Goal: Task Accomplishment & Management: Manage account settings

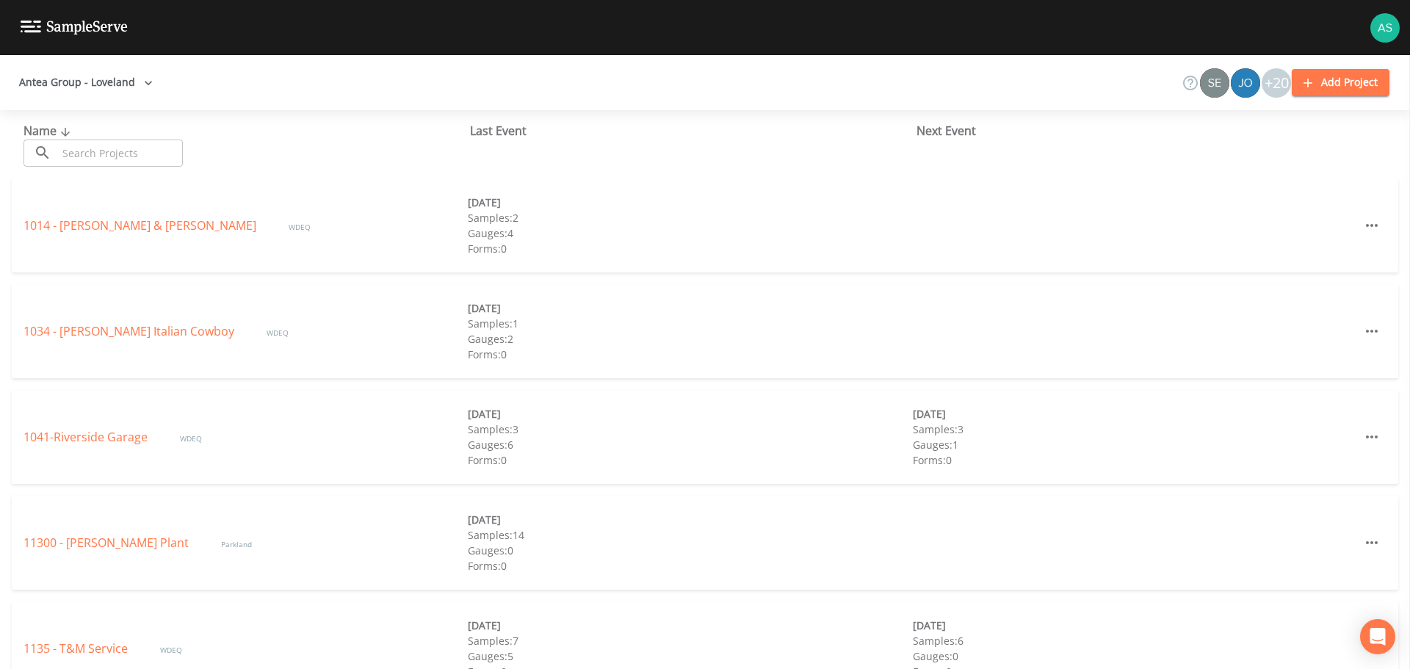
click at [107, 162] on input "text" at bounding box center [120, 153] width 126 height 27
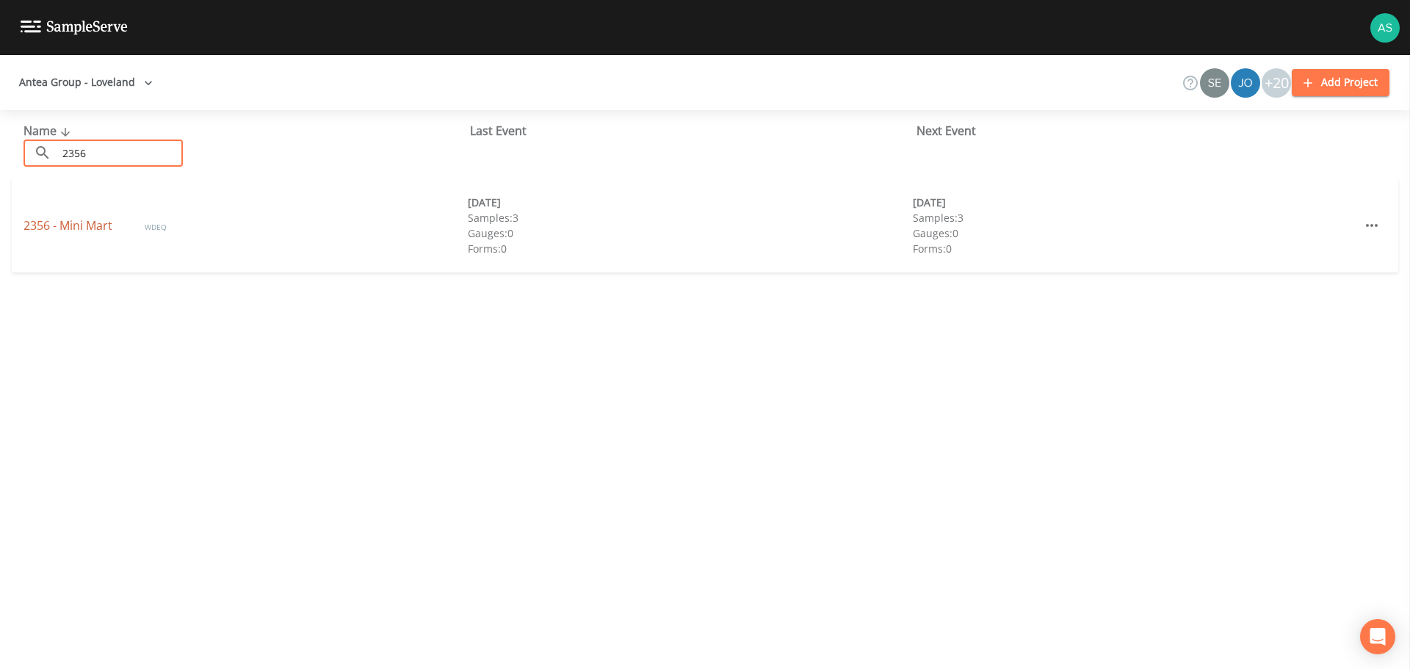
type input "2356"
click at [77, 222] on link "2356 - Mini Mart" at bounding box center [70, 225] width 92 height 16
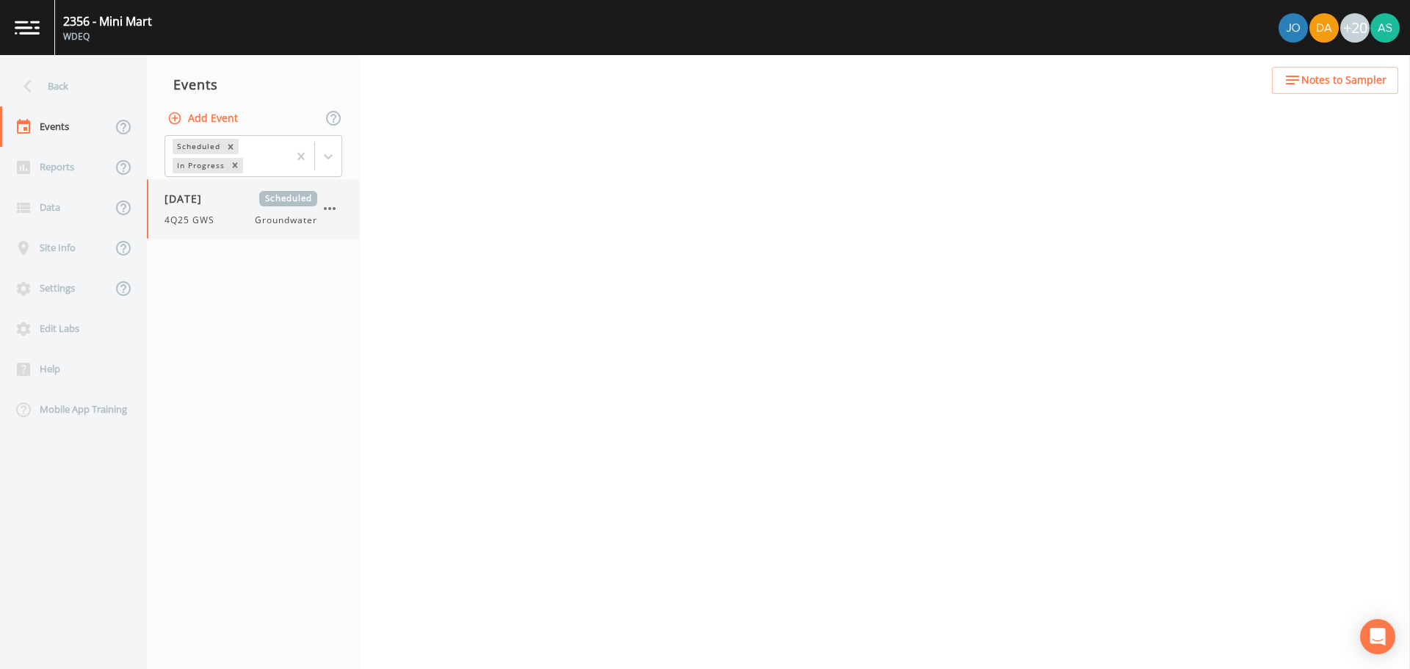
click at [183, 209] on div "[DATE] Scheduled 4Q25 GWS Groundwater" at bounding box center [241, 209] width 153 height 36
select select "0b1af911-289b-4d7b-9fdf-156f6d27a2cf"
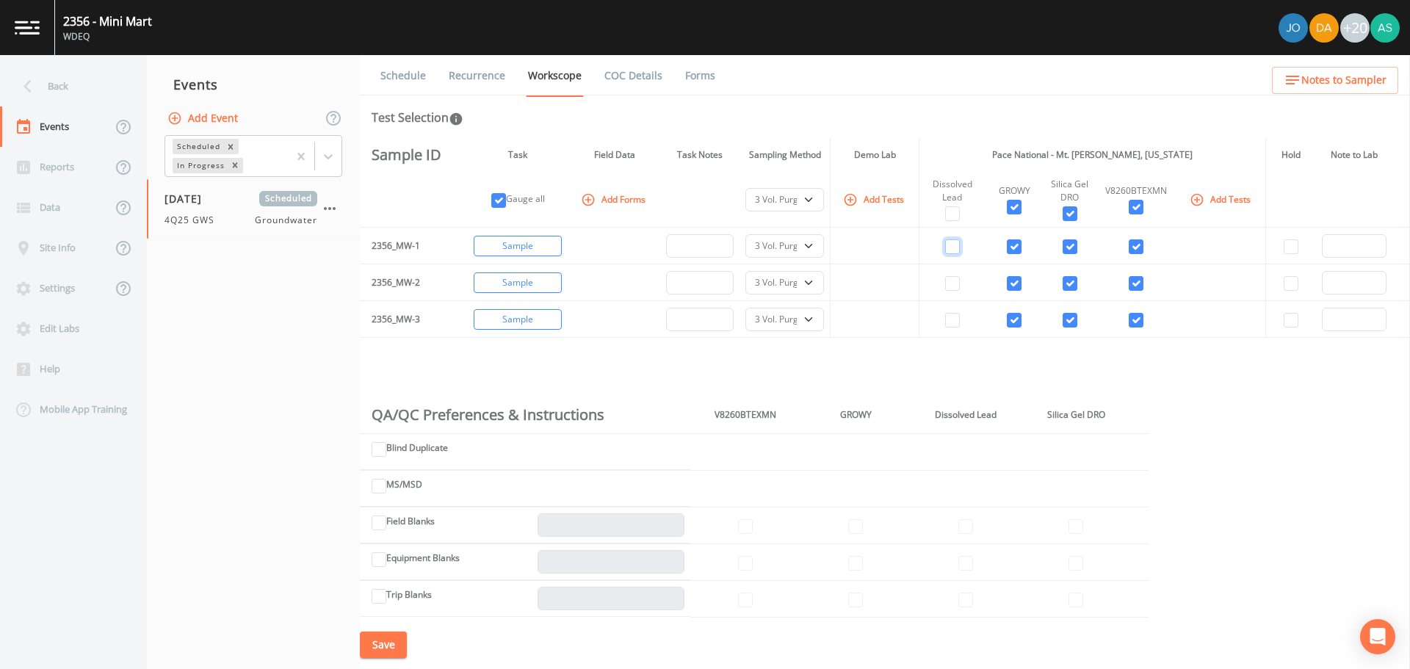
click at [945, 246] on input "checkbox" at bounding box center [952, 246] width 15 height 15
checkbox input "true"
click at [810, 203] on select "PDB Bag Grab Low Flow 3 Vol. Purge" at bounding box center [785, 200] width 79 height 24
select select "4f082be6-97a7-4f70-a81f-c26a4e896ad7"
click at [746, 188] on select "PDB Bag Grab Low Flow 3 Vol. Purge" at bounding box center [785, 200] width 79 height 24
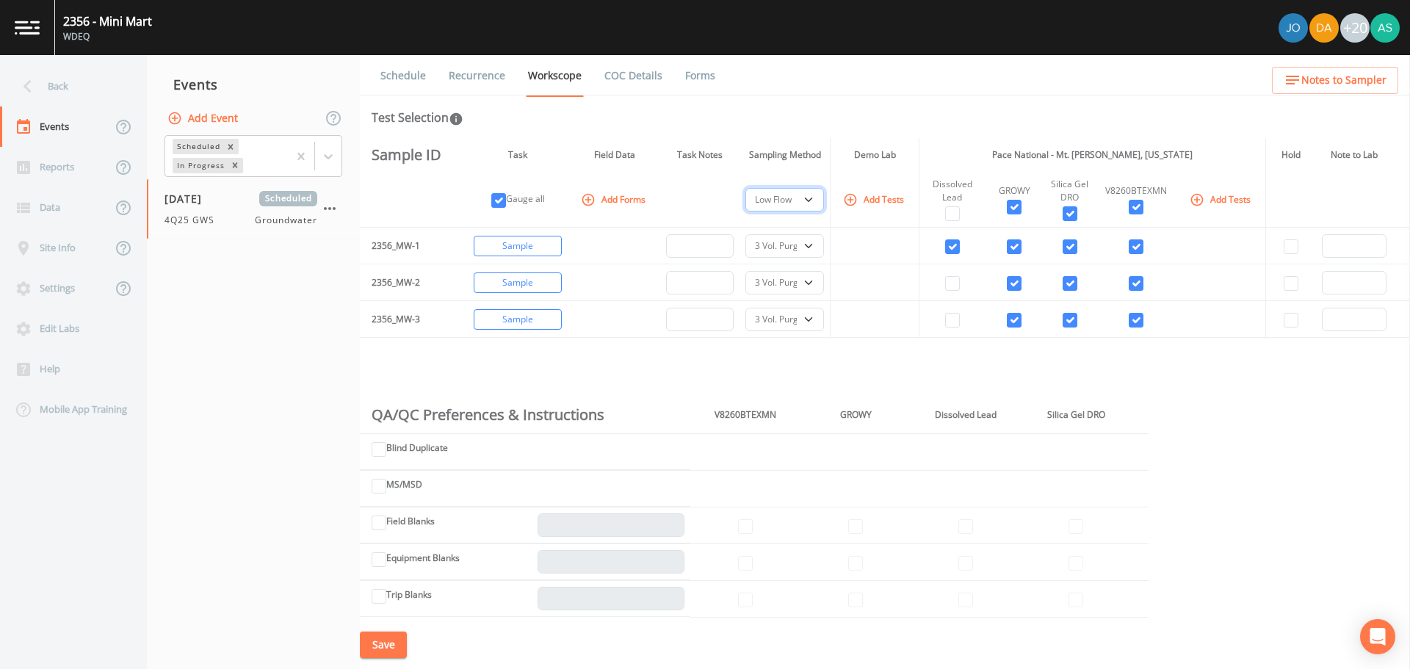
select select "4f082be6-97a7-4f70-a81f-c26a4e896ad7"
click at [652, 379] on div "Sample ID Task Field Data Task Notes Sampling Method Demo Lab Pace National - M…" at bounding box center [885, 379] width 1050 height 483
click at [380, 640] on button "Save" at bounding box center [383, 645] width 47 height 27
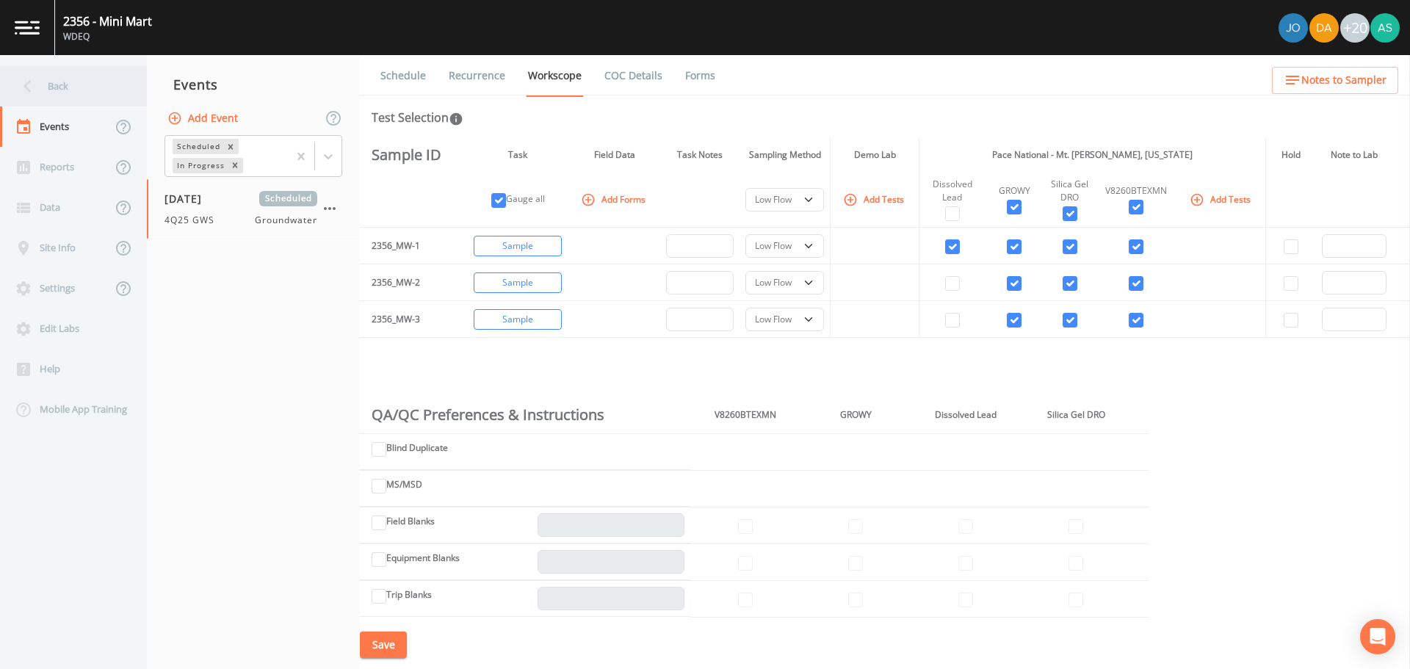
click at [37, 90] on icon at bounding box center [28, 86] width 26 height 26
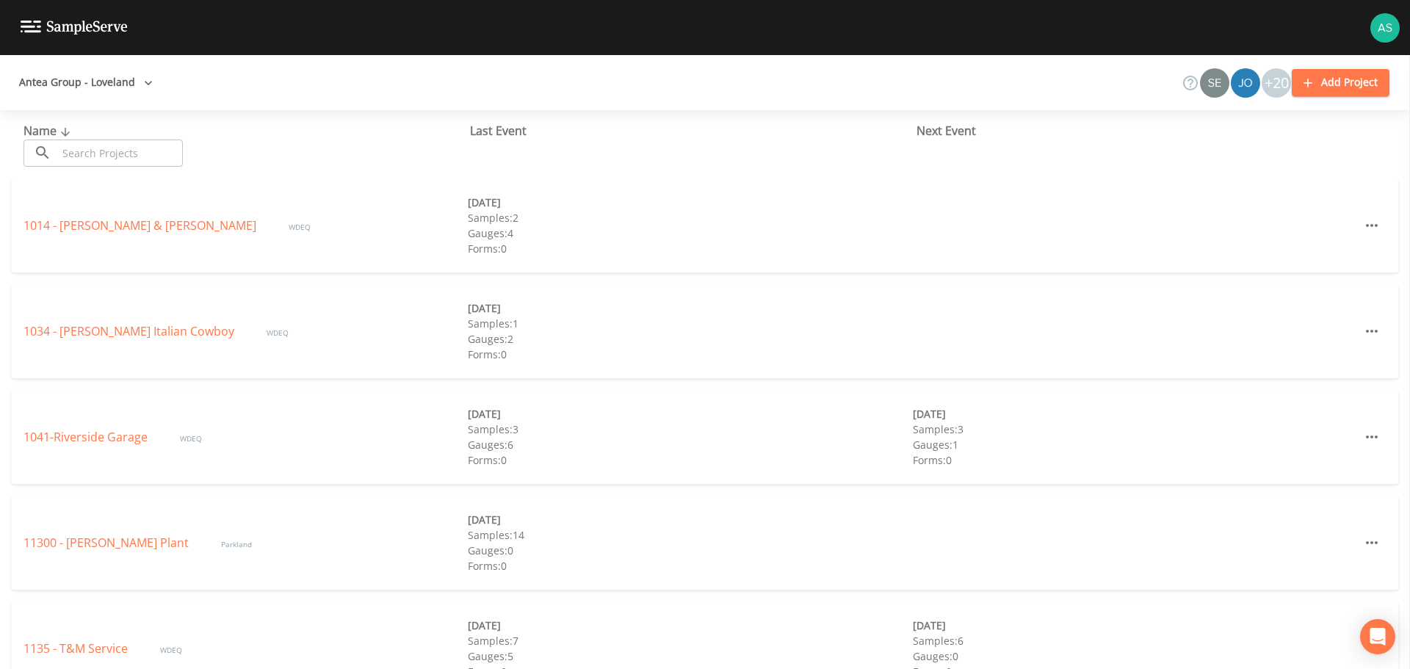
click at [98, 151] on input "text" at bounding box center [120, 153] width 126 height 27
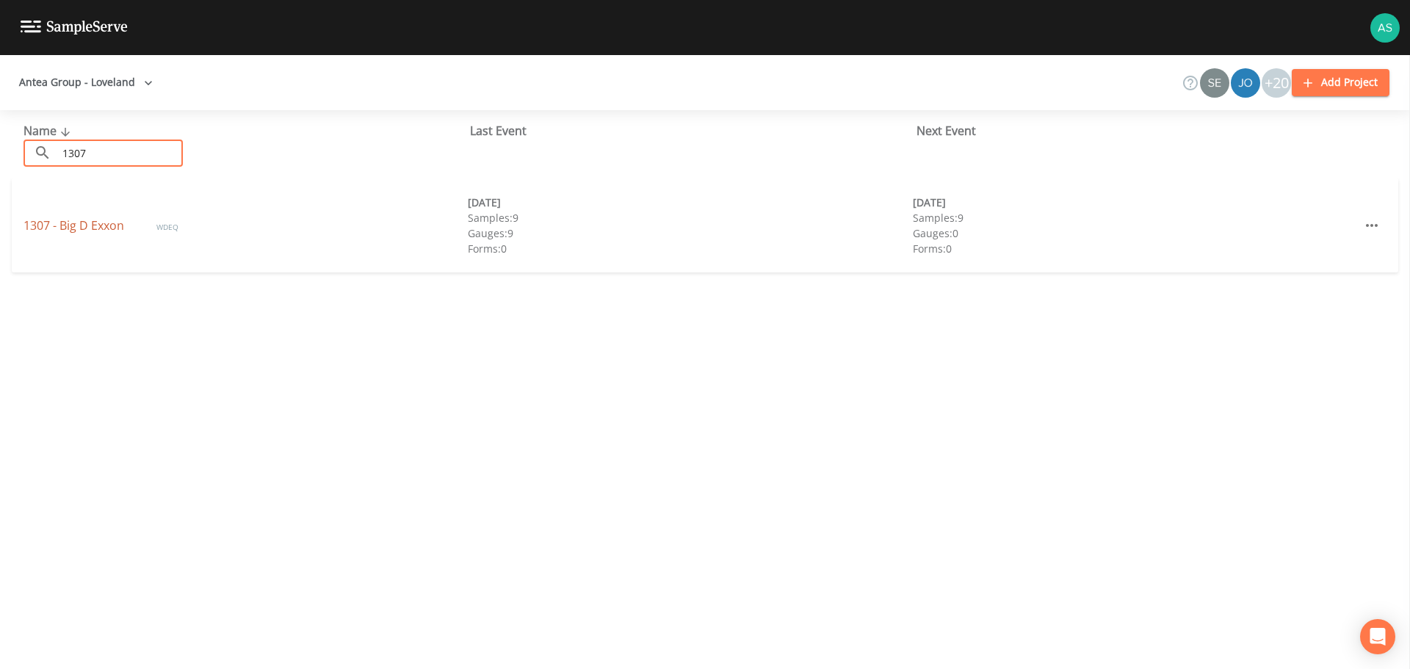
type input "1307"
click at [103, 229] on link "1307 - Big D Exxon" at bounding box center [76, 225] width 104 height 16
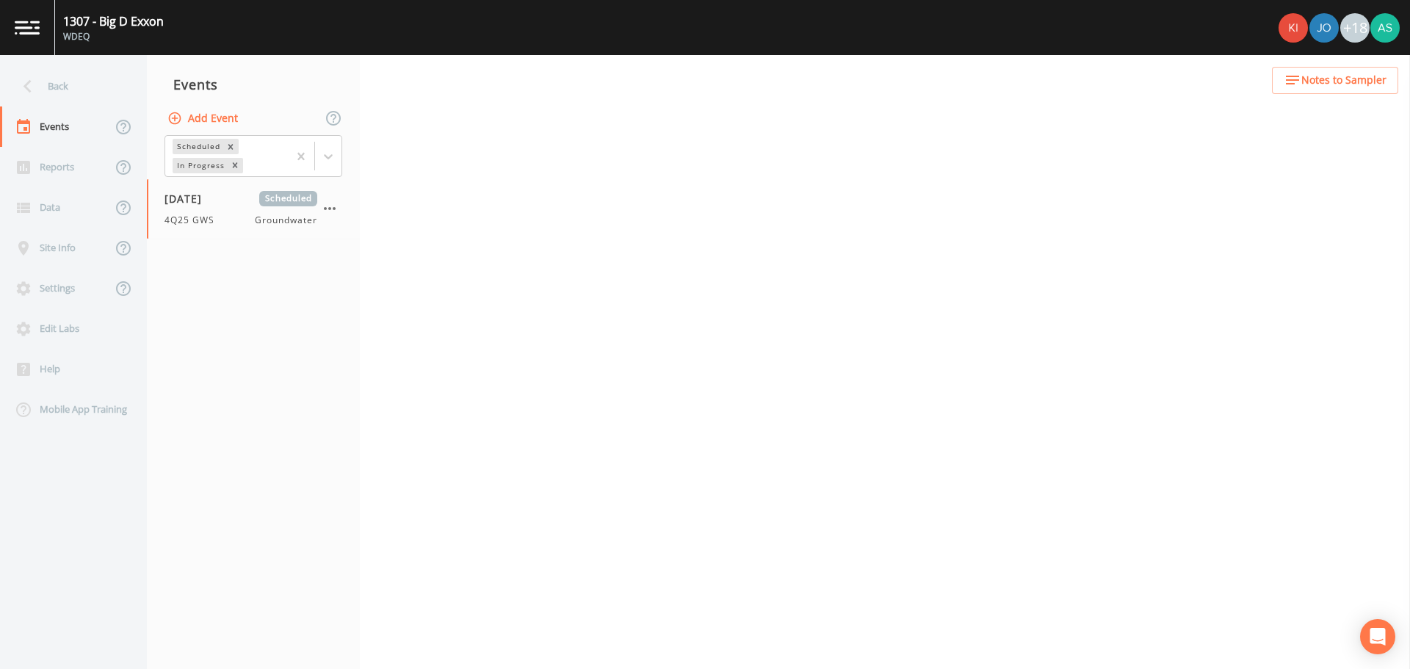
select select "0b1af911-289b-4d7b-9fdf-156f6d27a2cf"
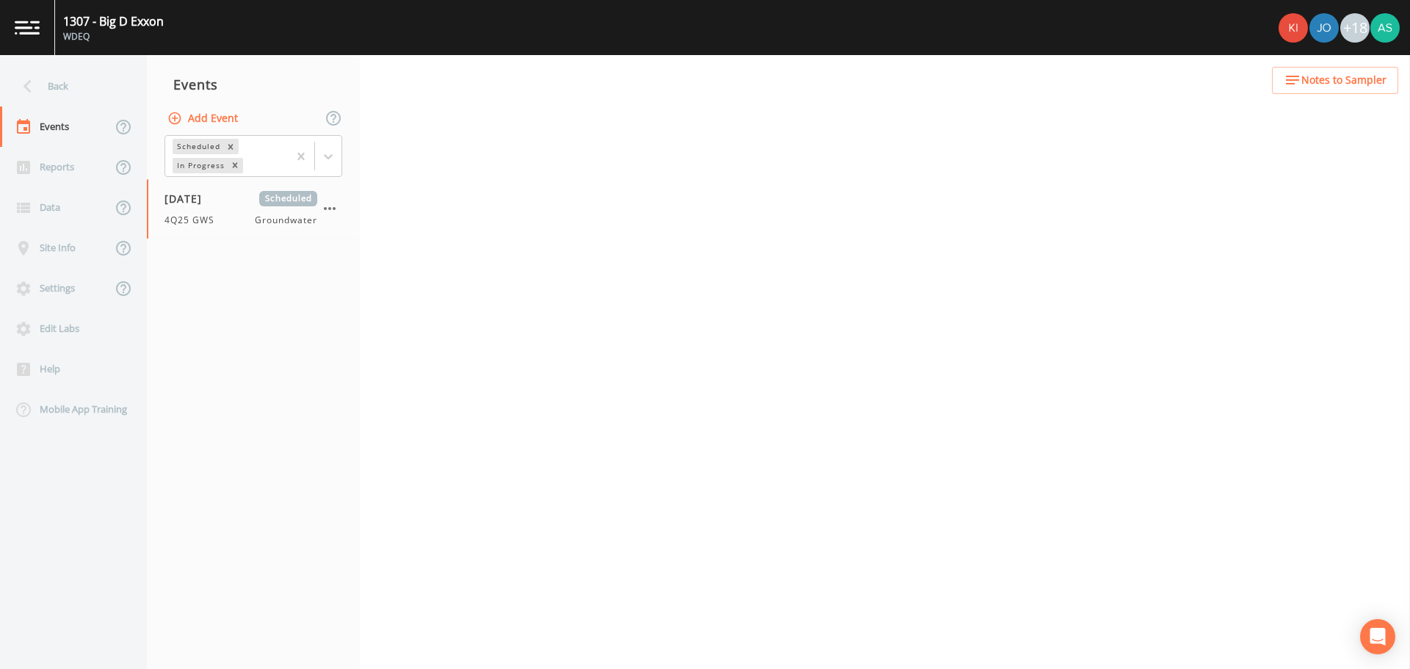
select select "0b1af911-289b-4d7b-9fdf-156f6d27a2cf"
select select "3f3bb915-4197-41c5-87cc-2ae4e158ca04"
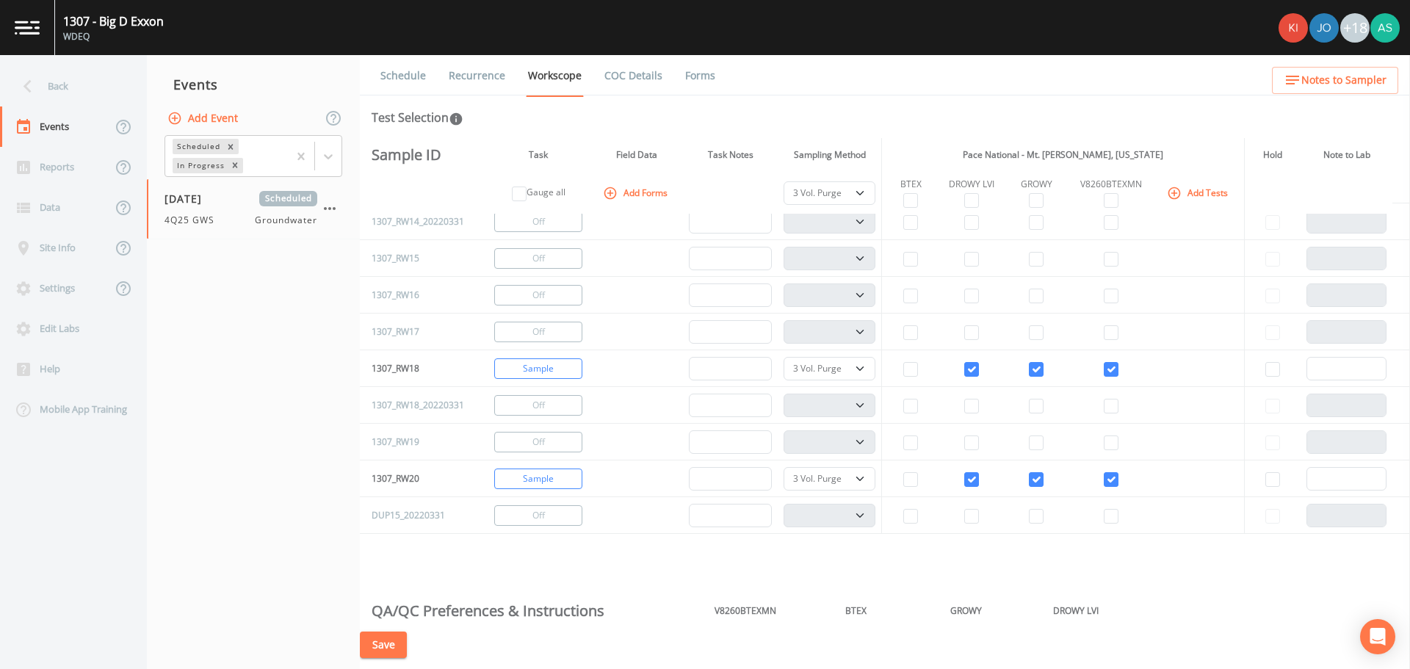
scroll to position [882, 0]
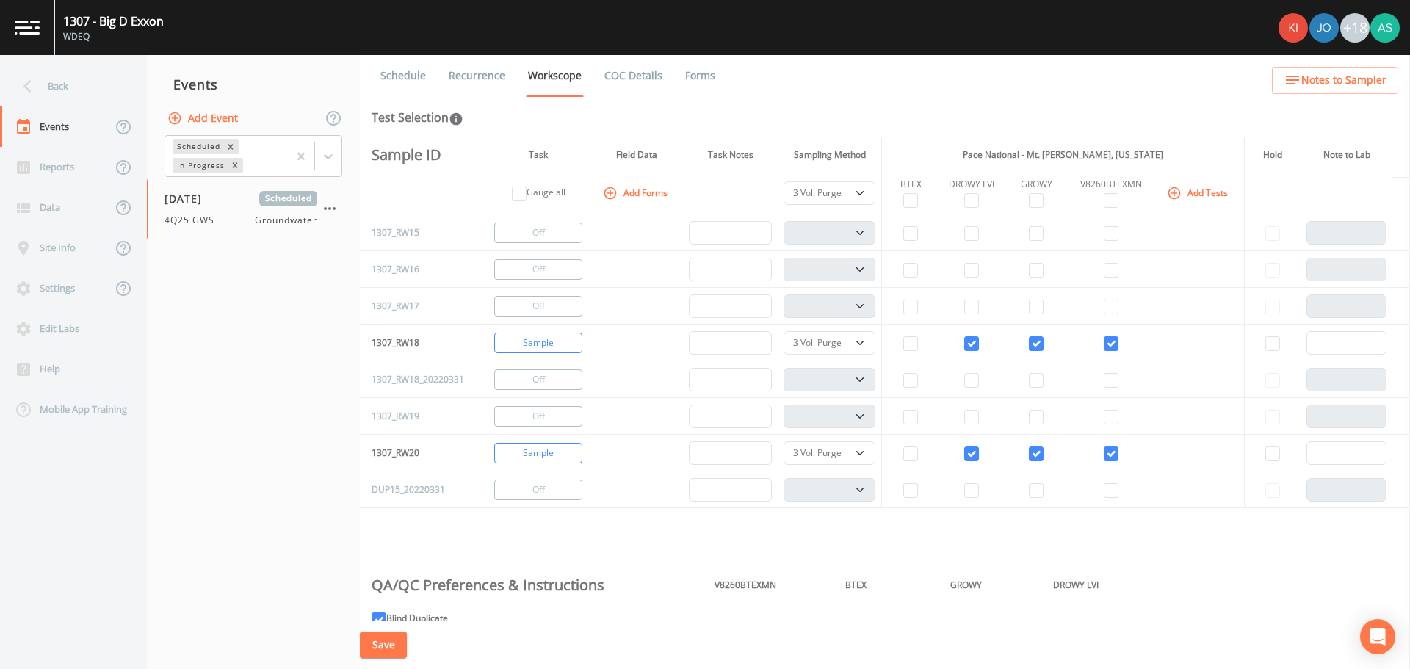
click at [409, 643] on div "Save" at bounding box center [885, 645] width 1050 height 49
click at [392, 646] on button "Save" at bounding box center [383, 645] width 47 height 27
click at [54, 86] on div "Back" at bounding box center [66, 86] width 132 height 40
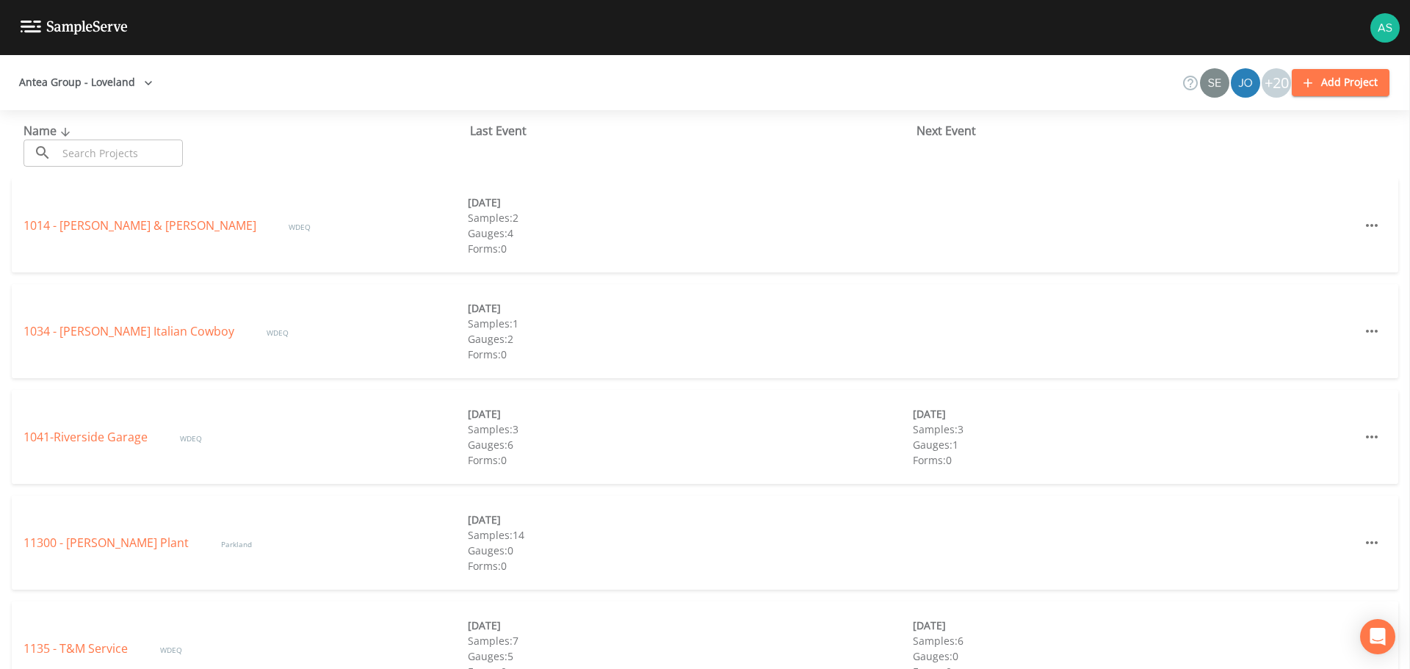
click at [105, 145] on input "text" at bounding box center [120, 153] width 126 height 27
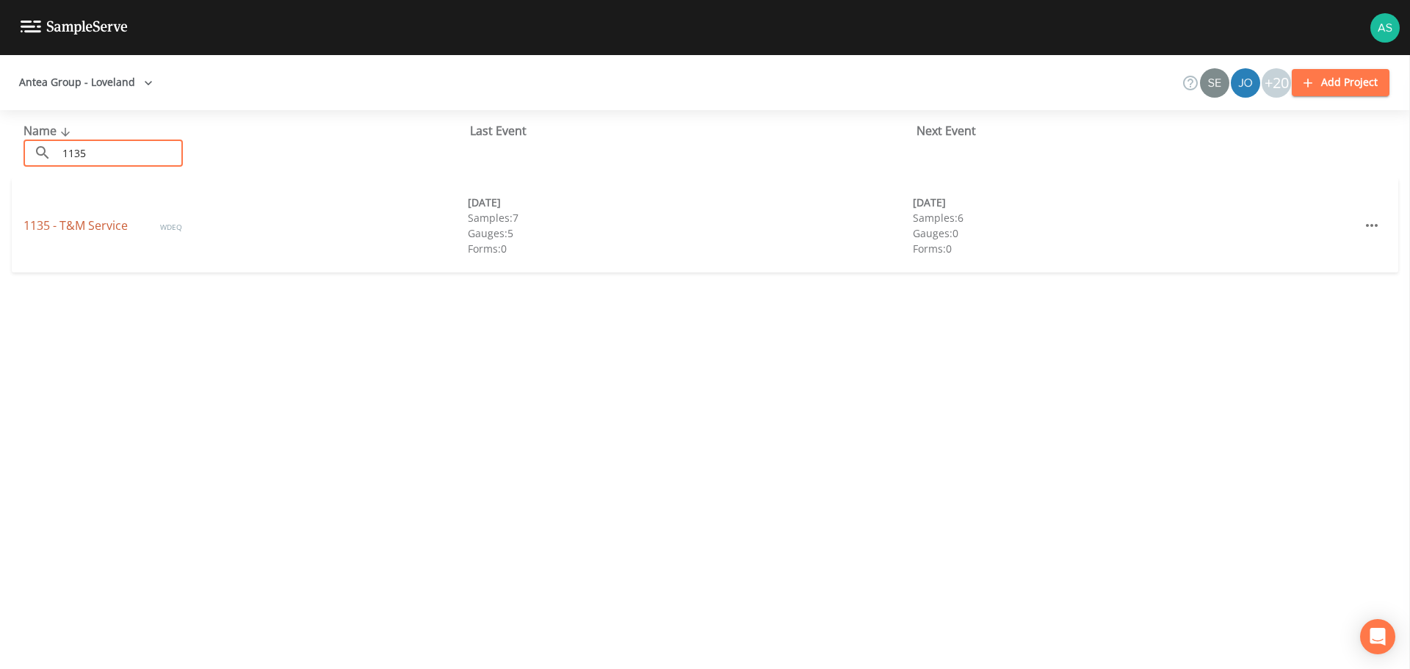
type input "1135"
click at [94, 223] on link "1135 - T&M Service" at bounding box center [77, 225] width 107 height 16
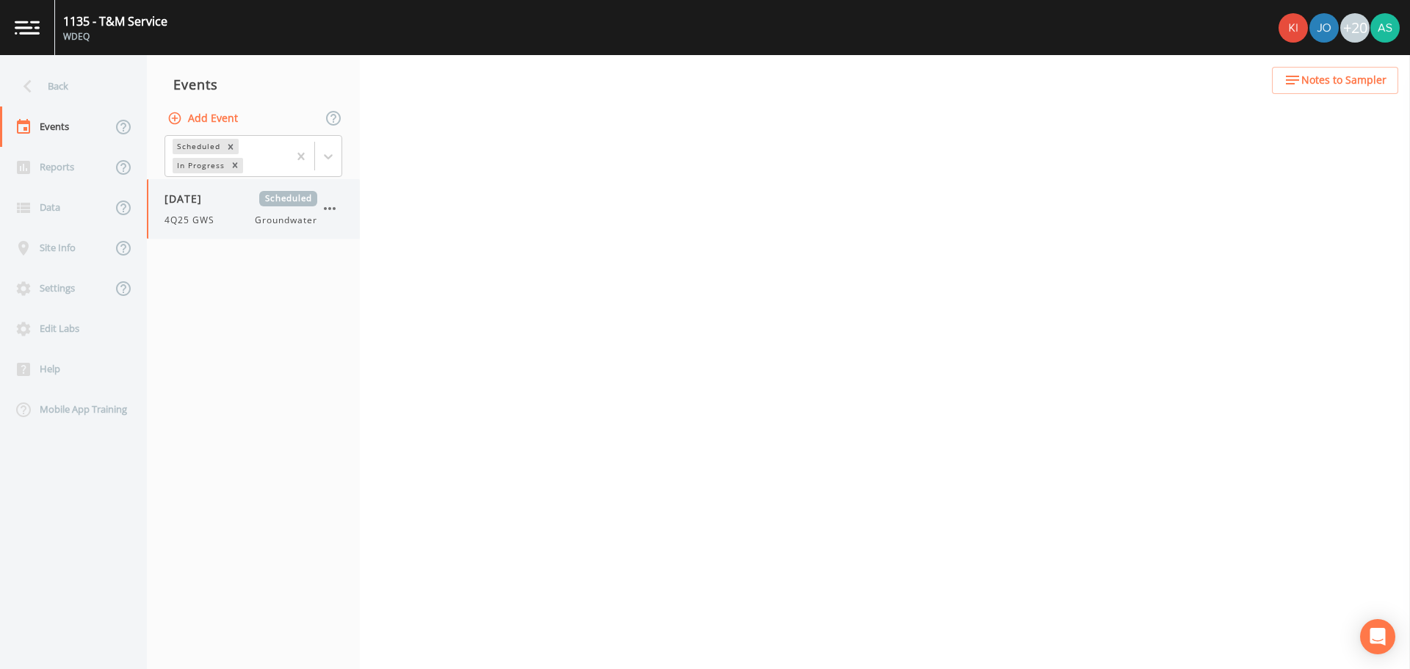
click at [223, 212] on div "[DATE] Scheduled 4Q25 GWS Groundwater" at bounding box center [241, 209] width 153 height 36
select select "0b1af911-289b-4d7b-9fdf-156f6d27a2cf"
select select "4f082be6-97a7-4f70-a81f-c26a4e896ad7"
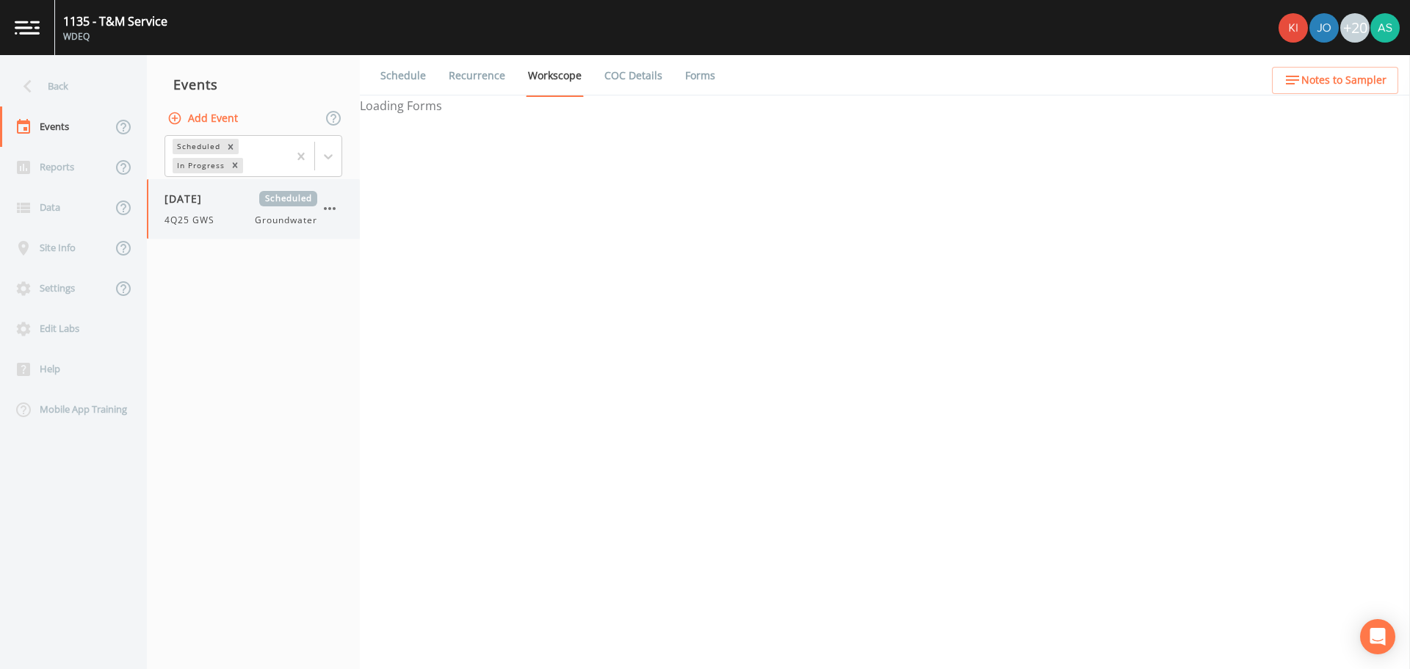
select select "7f1f1290-d46f-4c02-bf00-ad4714c54916"
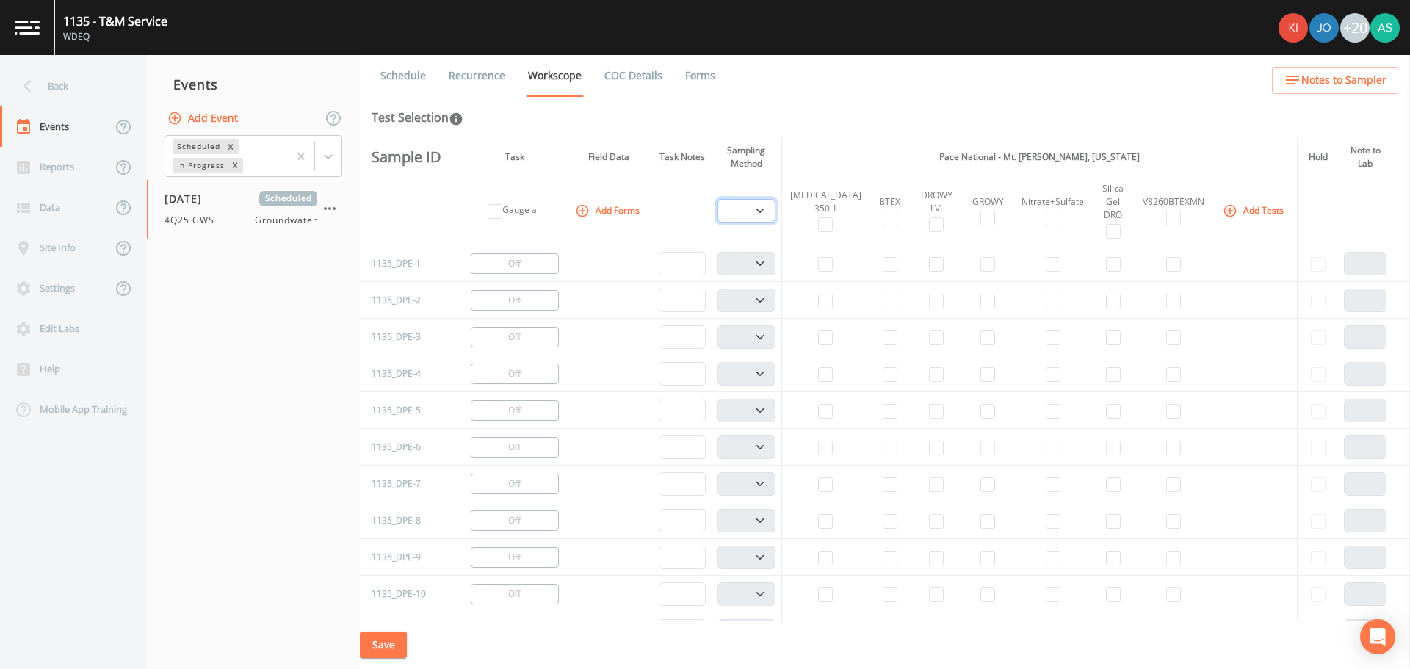
click at [768, 211] on select "PDB Bag Grab Low Flow 3 Vol. Purge" at bounding box center [747, 211] width 59 height 24
select select "4f082be6-97a7-4f70-a81f-c26a4e896ad7"
click at [722, 199] on select "PDB Bag Grab Low Flow 3 Vol. Purge" at bounding box center [747, 211] width 59 height 24
select select "4f082be6-97a7-4f70-a81f-c26a4e896ad7"
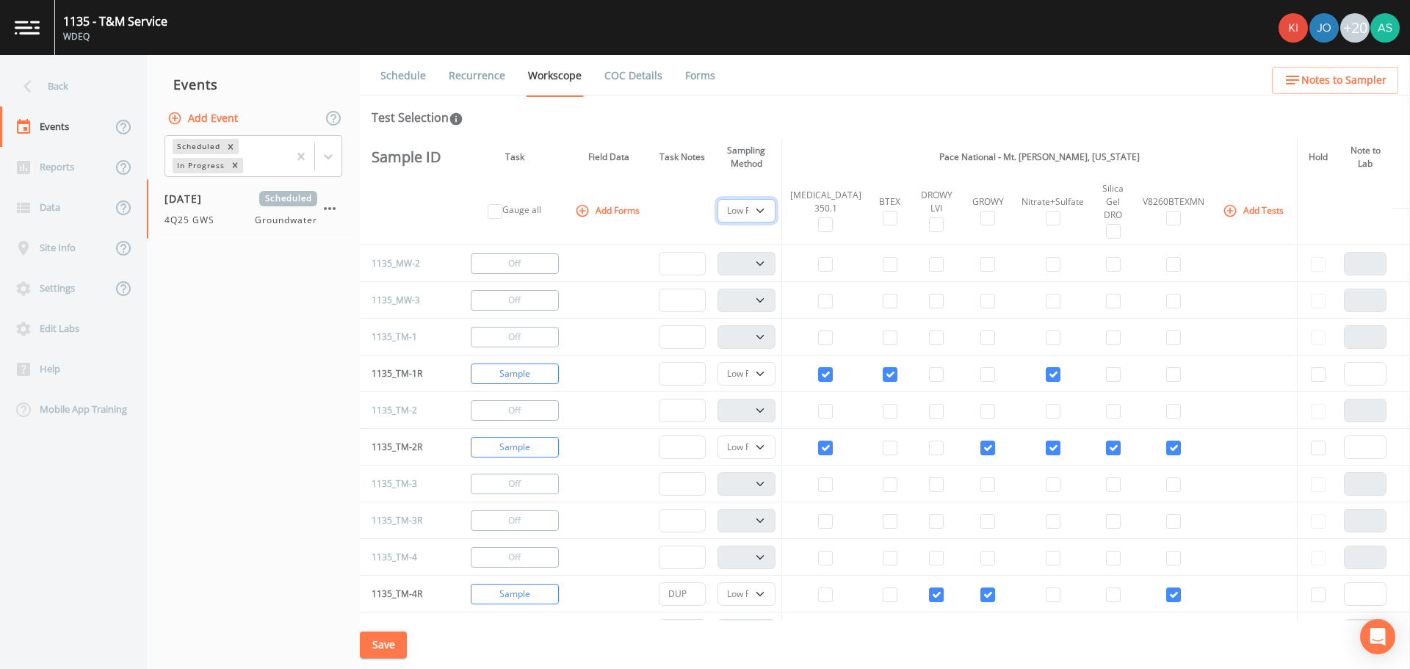
scroll to position [661, 0]
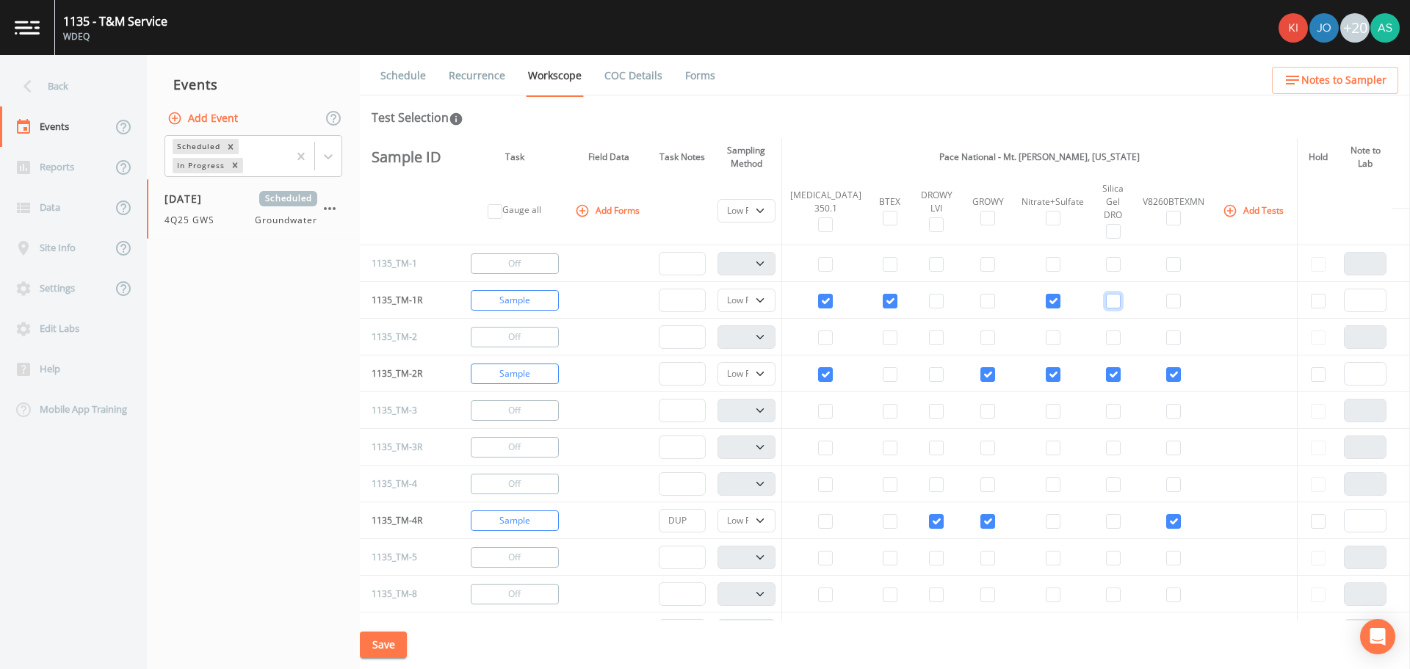
click at [1106, 299] on input "checkbox" at bounding box center [1113, 301] width 15 height 15
checkbox input "true"
click at [981, 298] on input "checkbox" at bounding box center [988, 301] width 15 height 15
checkbox input "true"
click at [883, 298] on input "checkbox" at bounding box center [890, 301] width 15 height 15
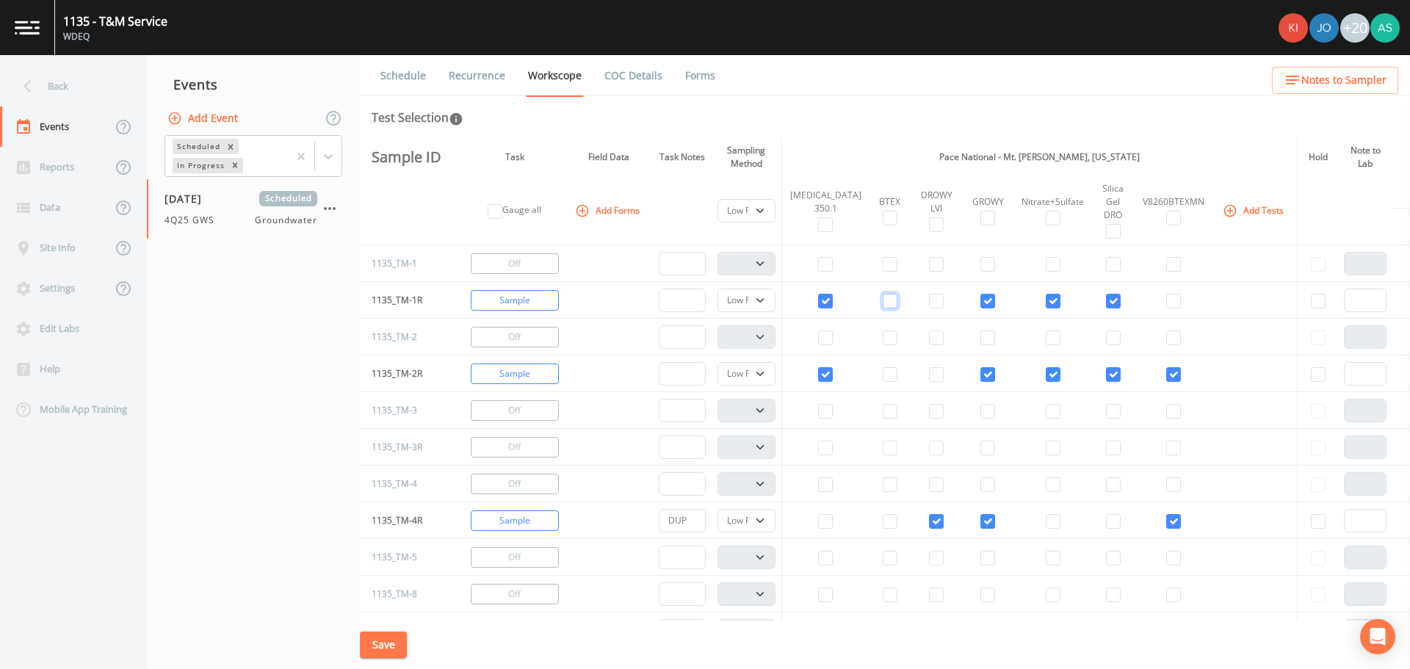
checkbox input "false"
click at [1167, 303] on input "checkbox" at bounding box center [1174, 301] width 15 height 15
checkbox input "true"
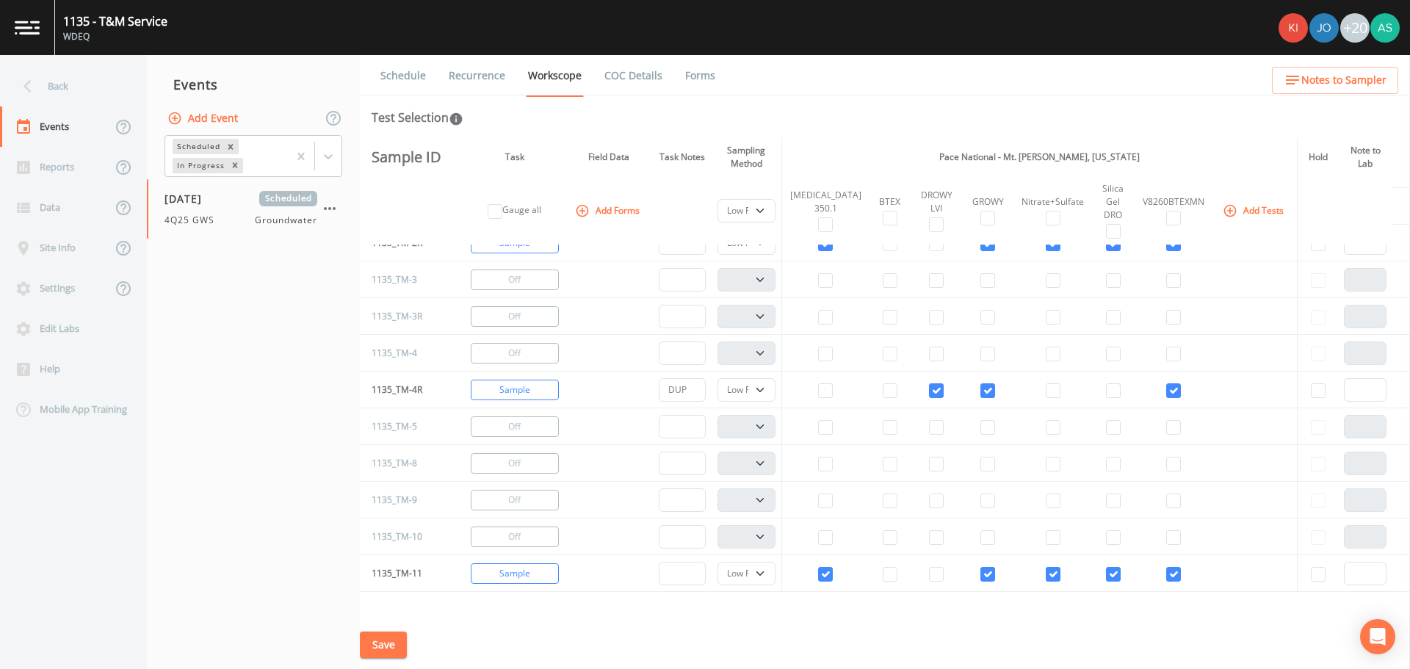
scroll to position [808, 0]
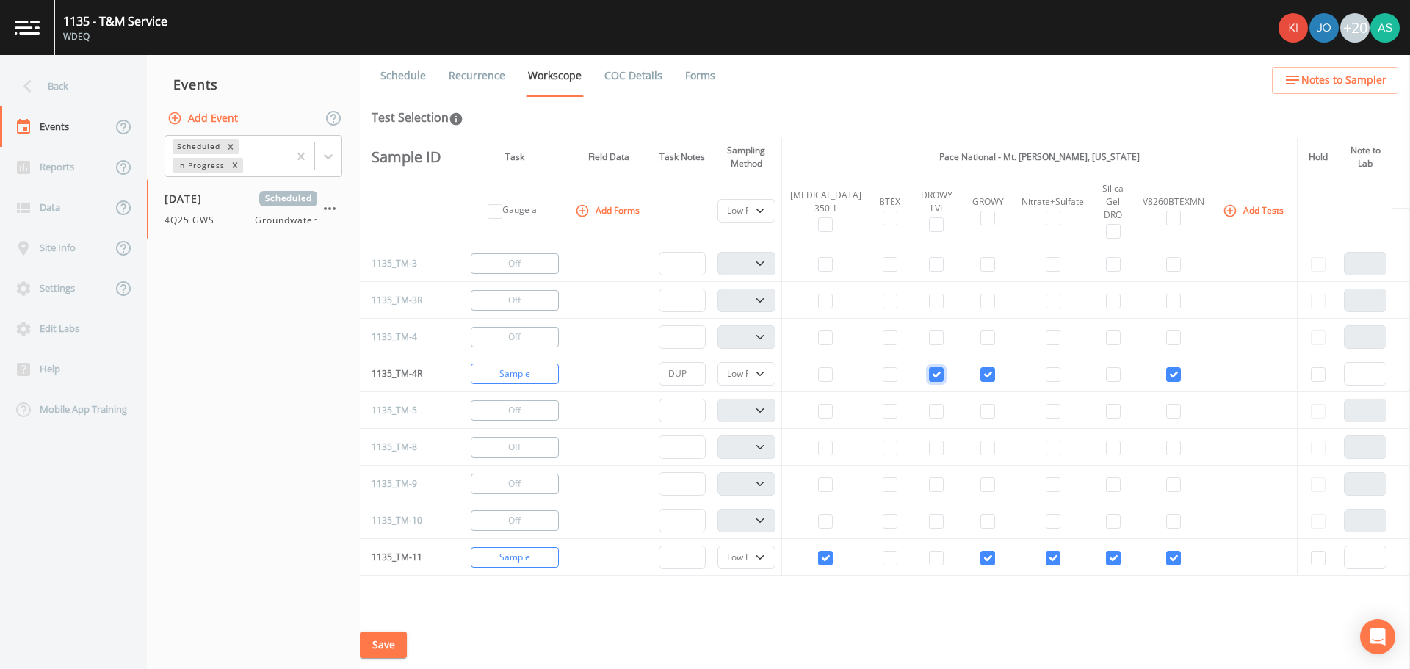
click at [929, 375] on input "checkbox" at bounding box center [936, 374] width 15 height 15
checkbox input "false"
click at [1106, 375] on input "checkbox" at bounding box center [1113, 374] width 15 height 15
checkbox input "true"
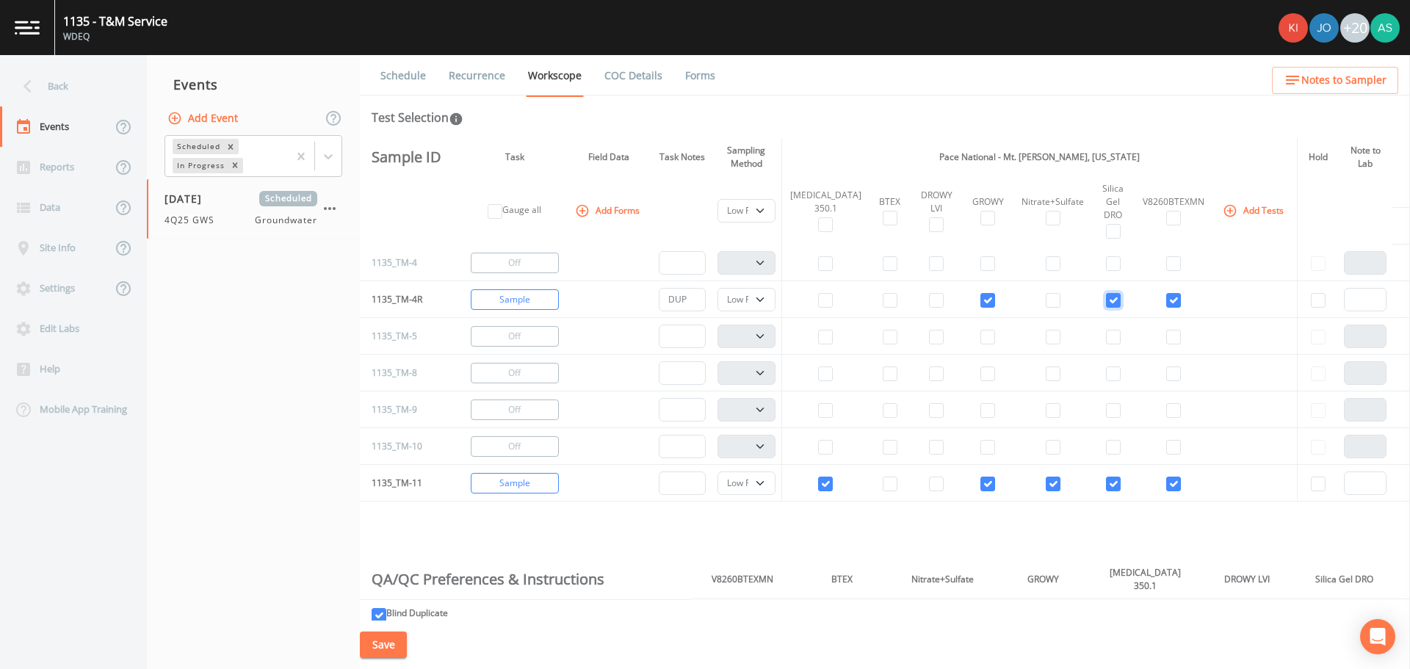
scroll to position [955, 0]
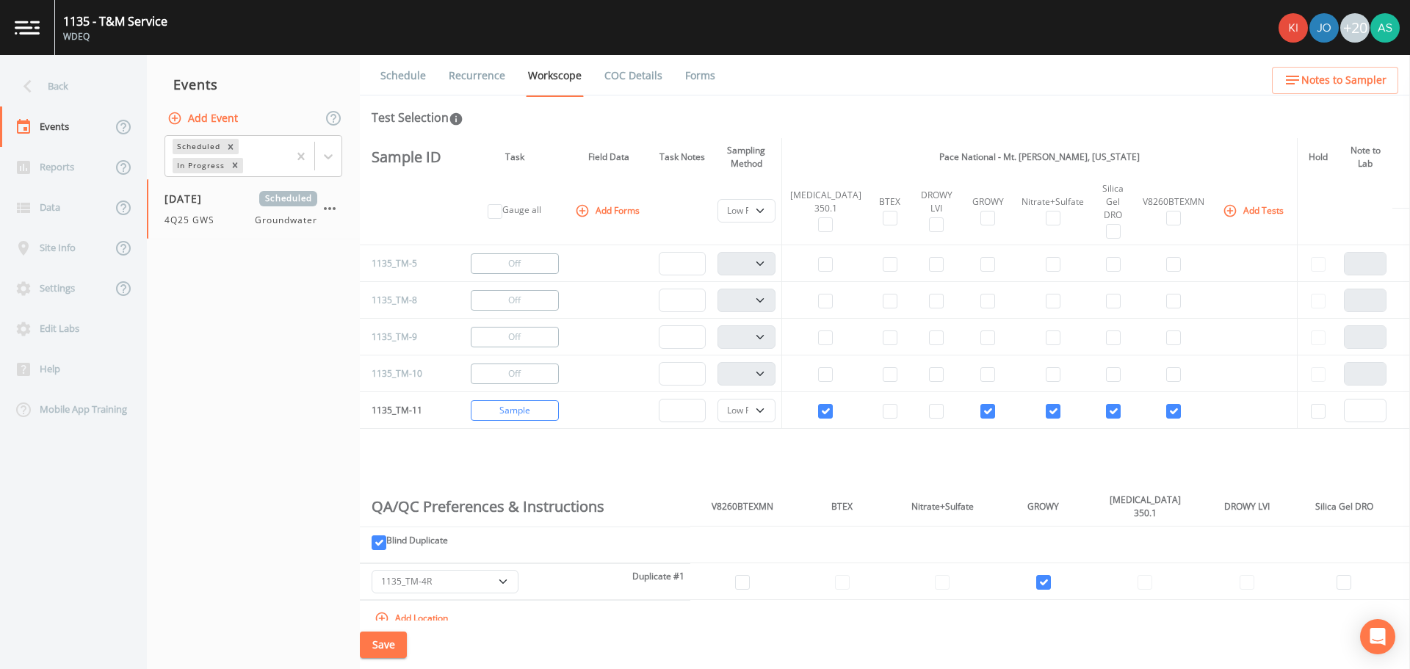
click at [383, 650] on button "Save" at bounding box center [383, 645] width 47 height 27
click at [41, 68] on div "Back" at bounding box center [66, 86] width 132 height 40
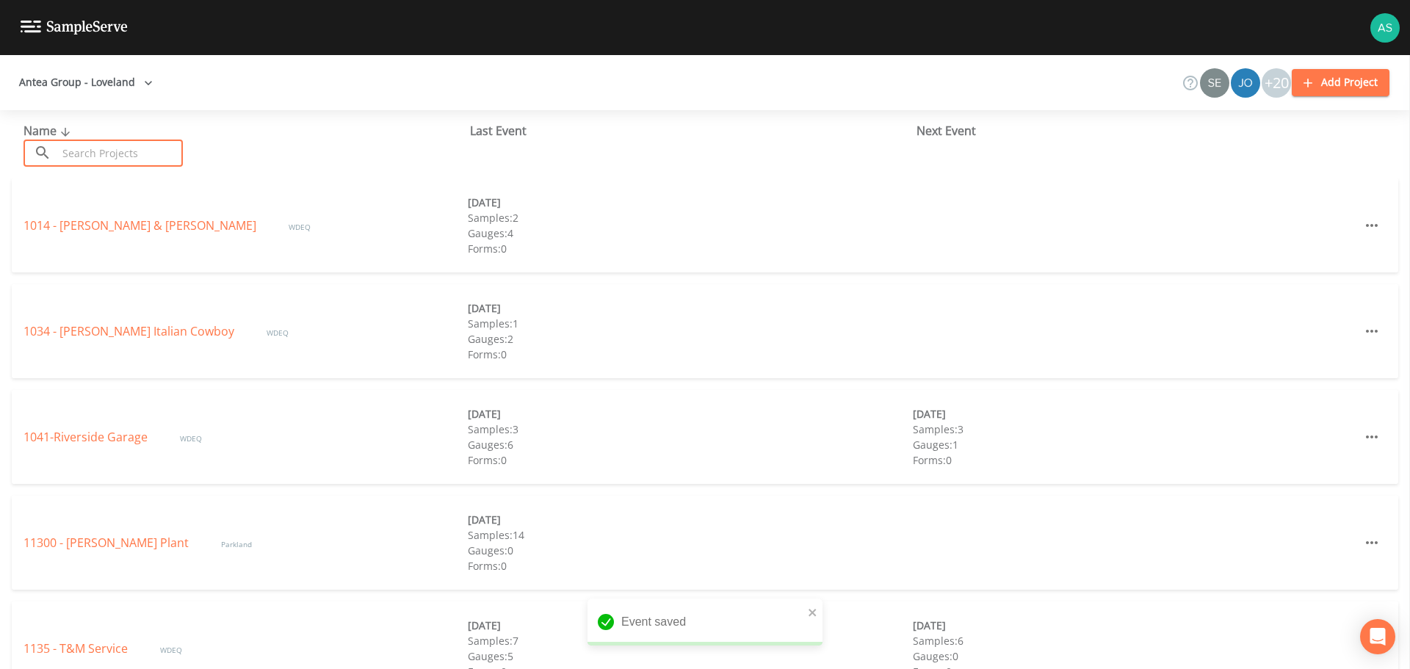
click at [102, 148] on input "text" at bounding box center [120, 153] width 126 height 27
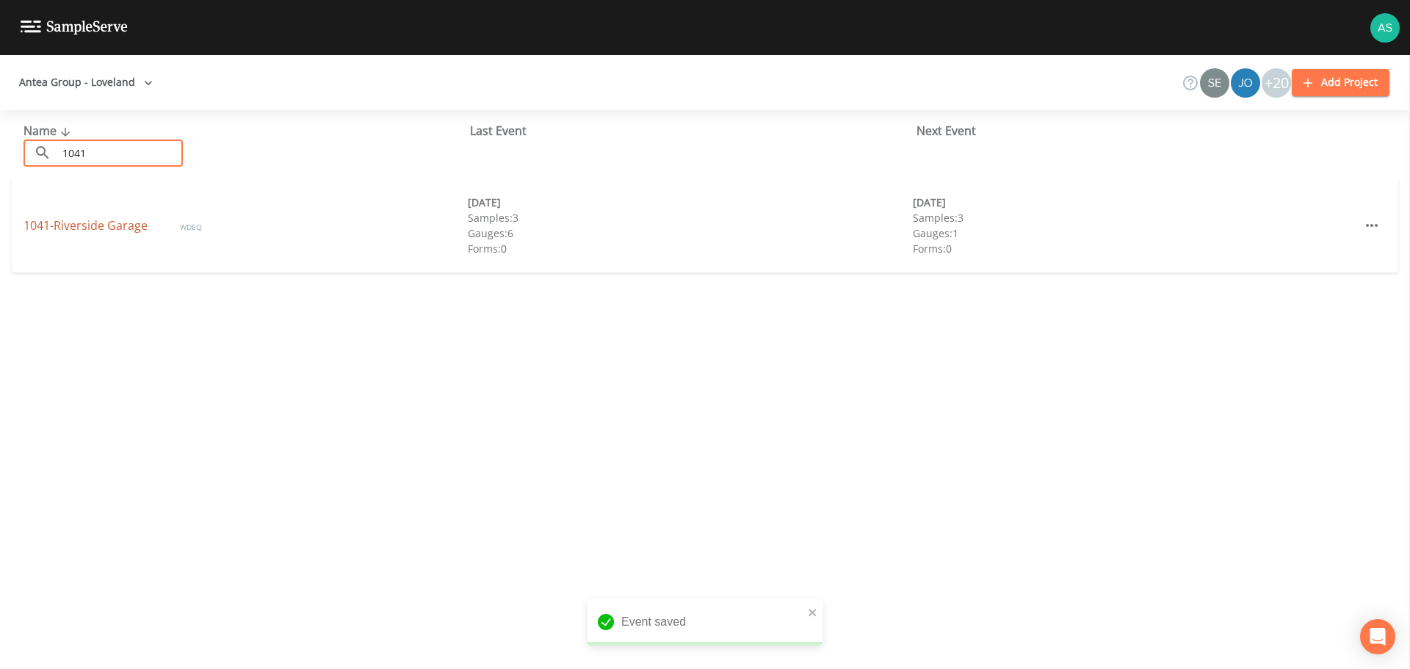
type input "1041"
click at [100, 220] on link "1041-Riverside Garage" at bounding box center [87, 225] width 127 height 16
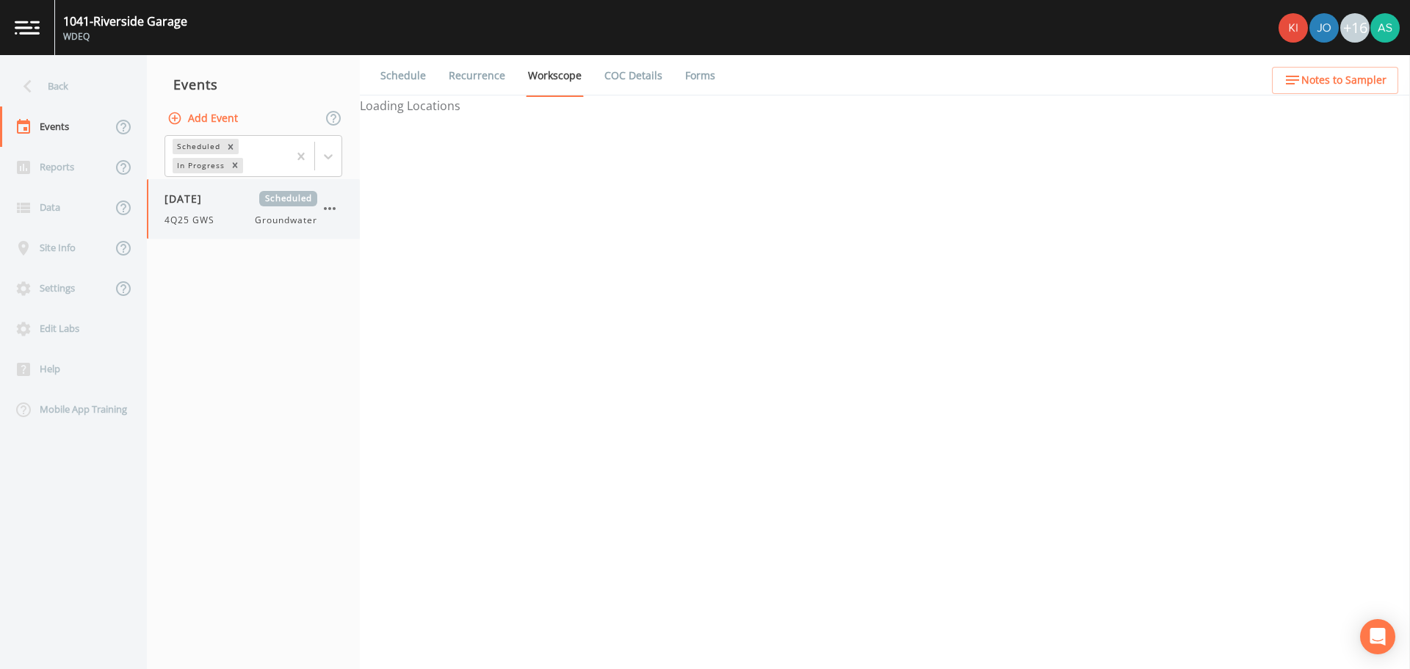
click at [226, 224] on div "4Q25 GWS Groundwater" at bounding box center [241, 220] width 153 height 13
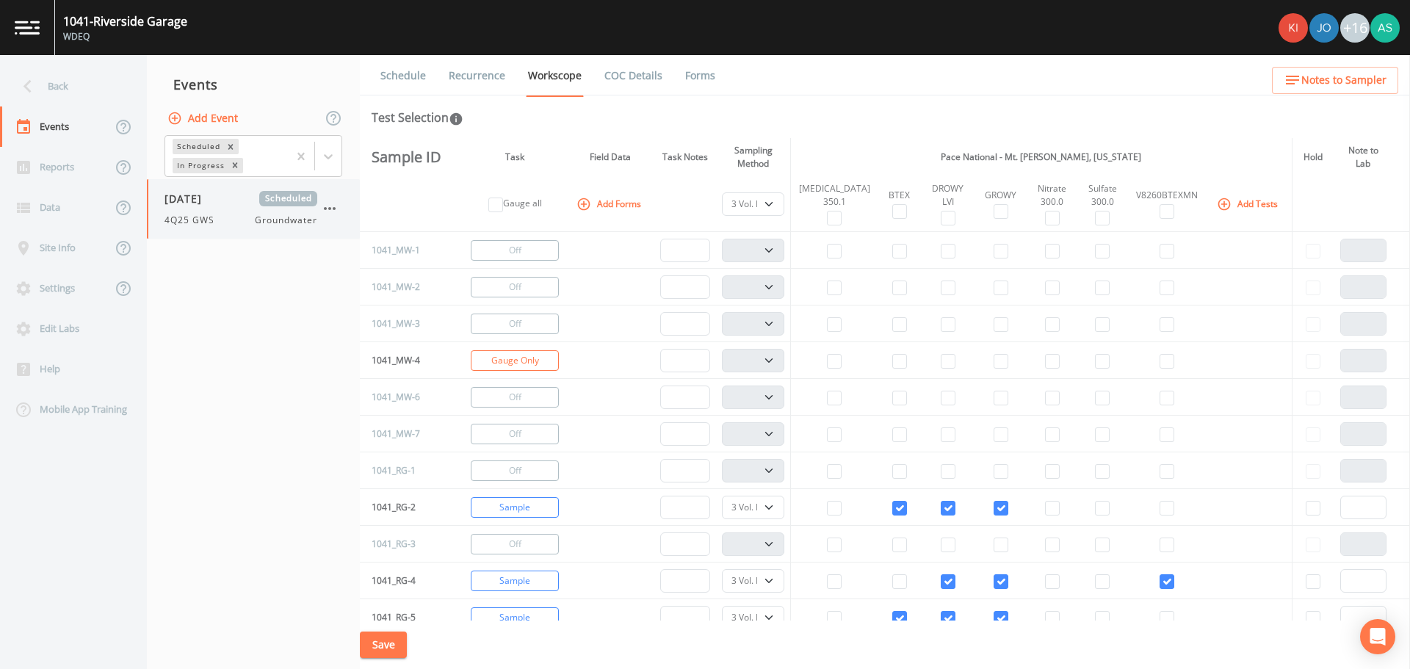
select select "0b1af911-289b-4d7b-9fdf-156f6d27a2cf"
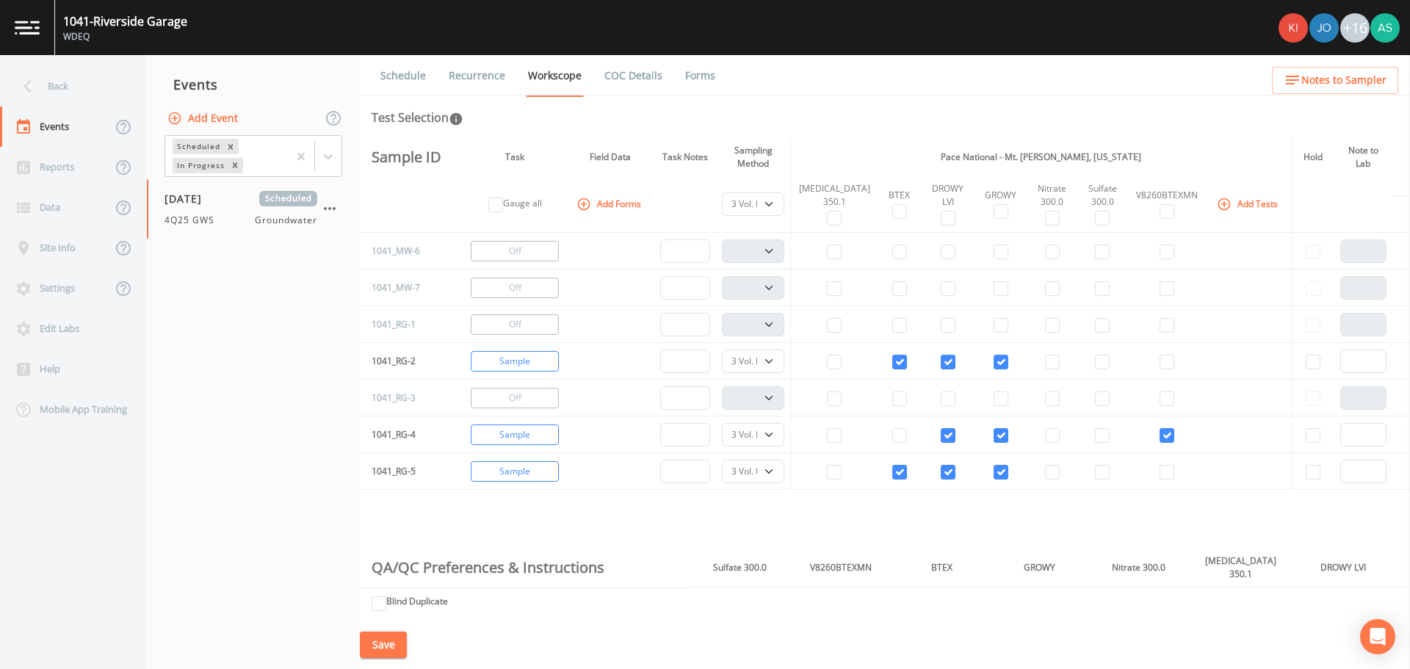
scroll to position [147, 0]
click at [396, 641] on button "Save" at bounding box center [383, 645] width 47 height 27
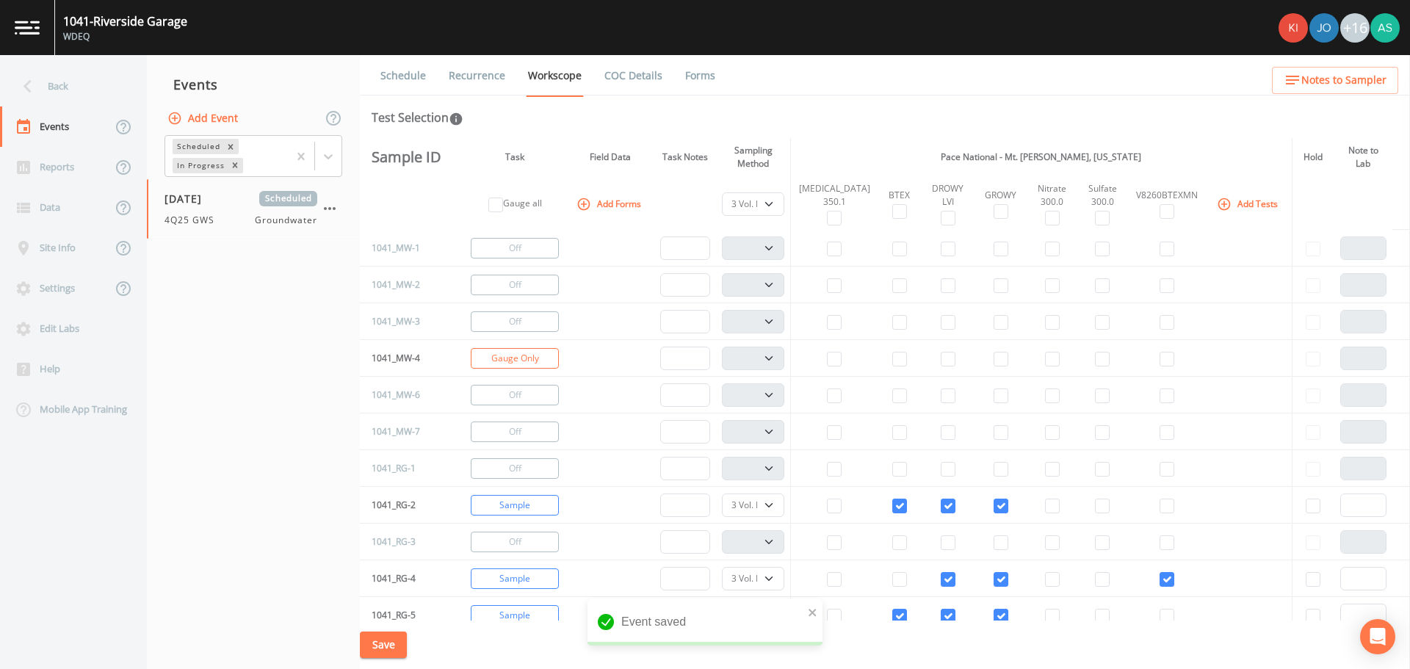
scroll to position [0, 0]
click at [378, 636] on button "Save" at bounding box center [383, 645] width 47 height 27
click at [46, 87] on div "Back" at bounding box center [66, 86] width 132 height 40
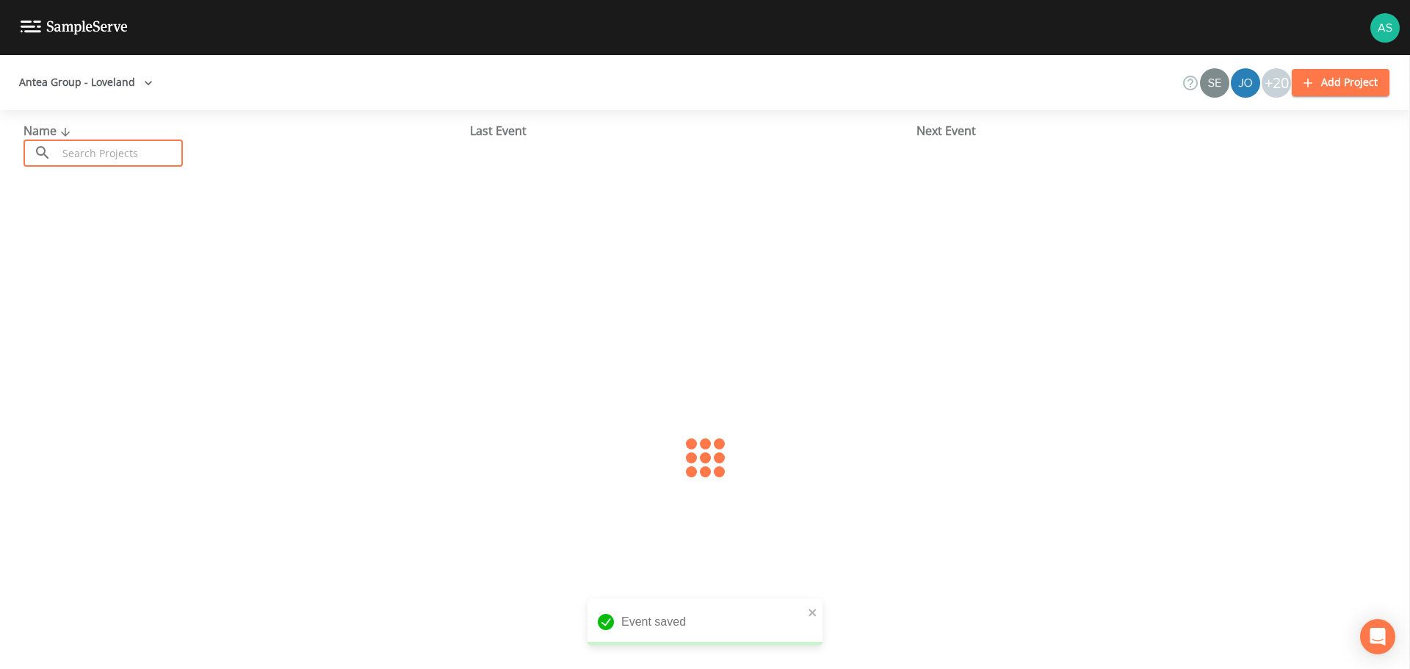
click at [113, 151] on input "text" at bounding box center [120, 153] width 126 height 27
type input "263"
click at [107, 232] on link "263 - [US_STATE] National Air" at bounding box center [105, 225] width 162 height 16
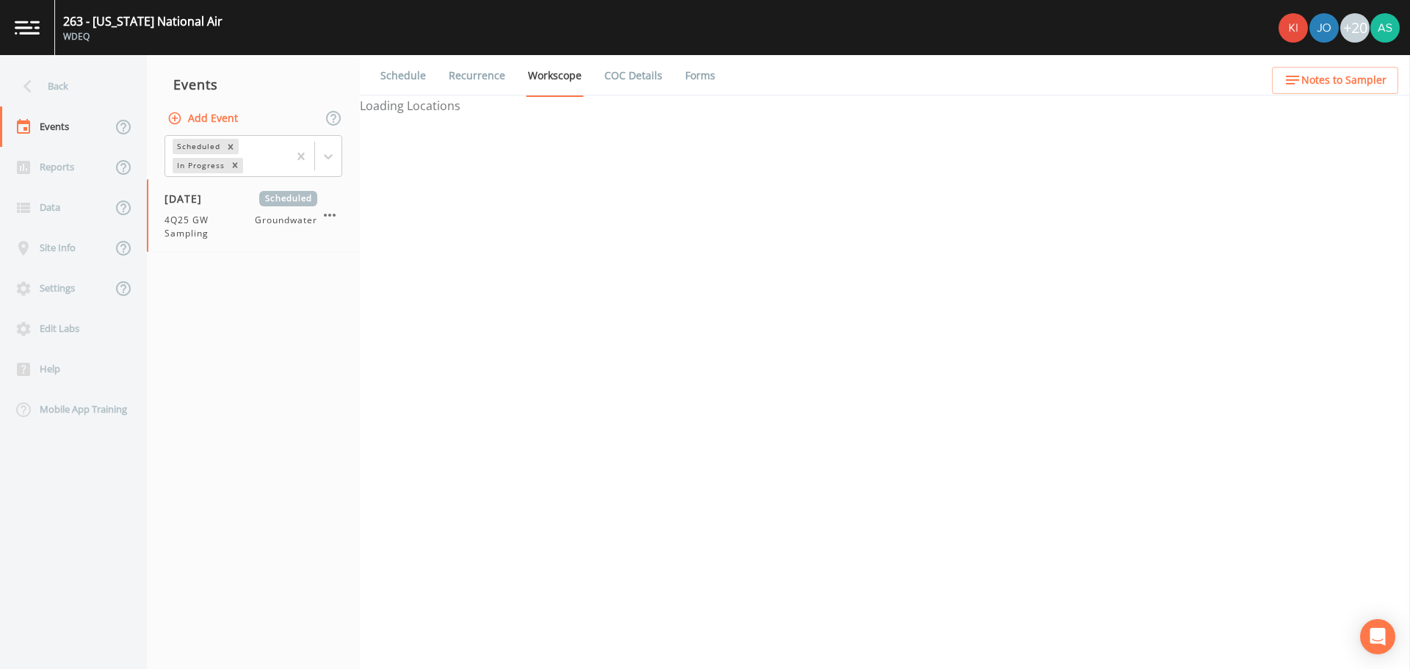
select select "0b1af911-289b-4d7b-9fdf-156f6d27a2cf"
select select "4f082be6-97a7-4f70-a81f-c26a4e896ad7"
select select "0b1af911-289b-4d7b-9fdf-156f6d27a2cf"
select select "4f082be6-97a7-4f70-a81f-c26a4e896ad7"
select select "0b1af911-289b-4d7b-9fdf-156f6d27a2cf"
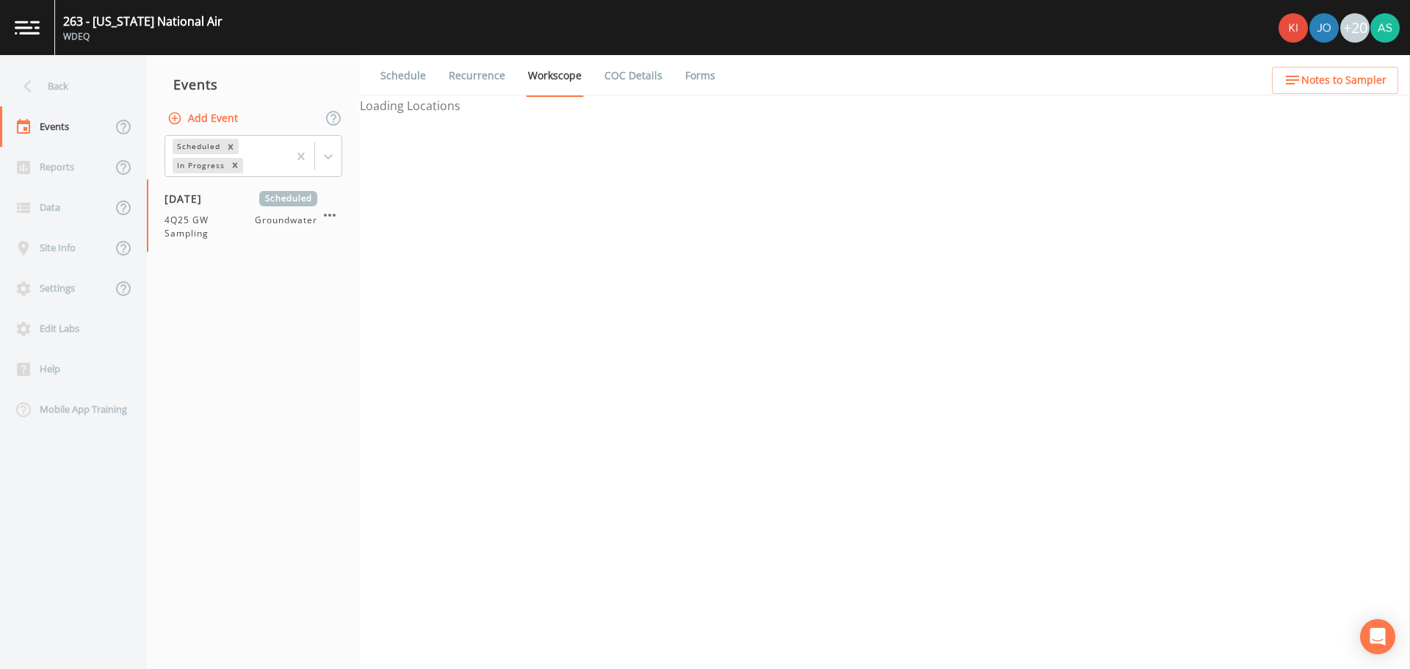
select select "4f082be6-97a7-4f70-a81f-c26a4e896ad7"
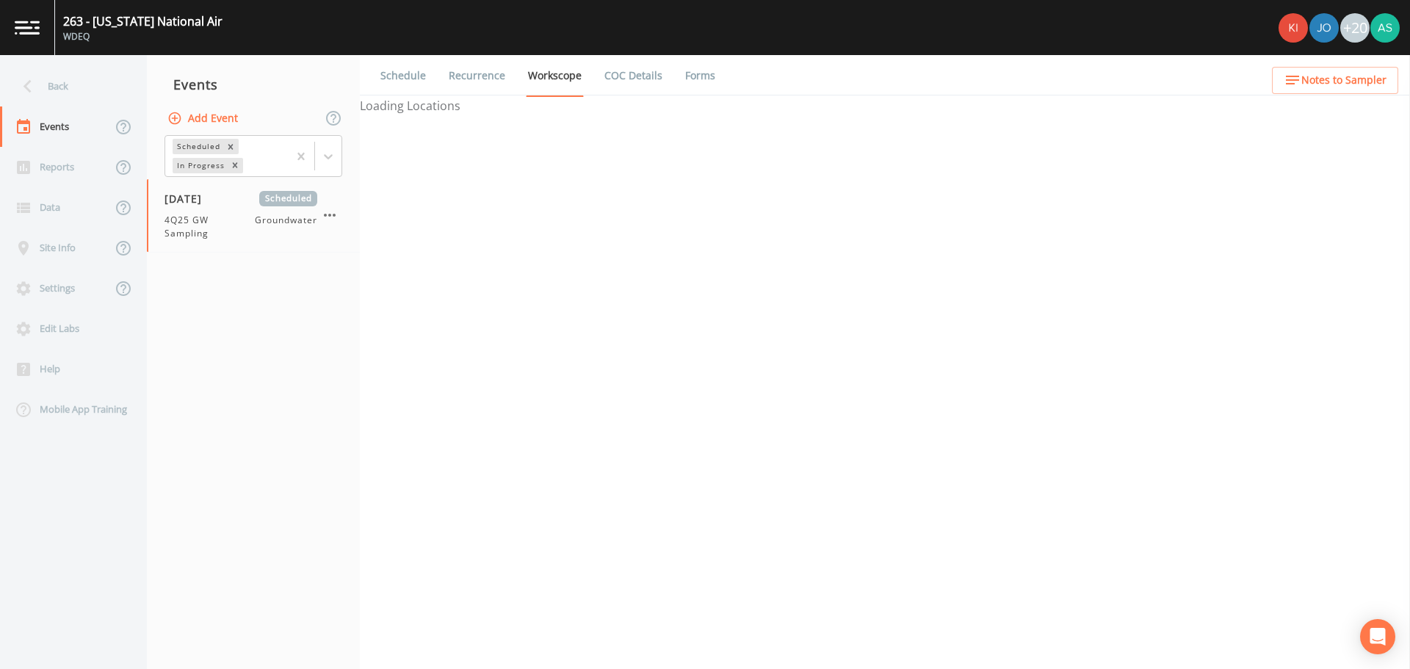
select select "4f082be6-97a7-4f70-a81f-c26a4e896ad7"
select select "1bc3e095-98b6-45d9-af0c-d5101edc78f8"
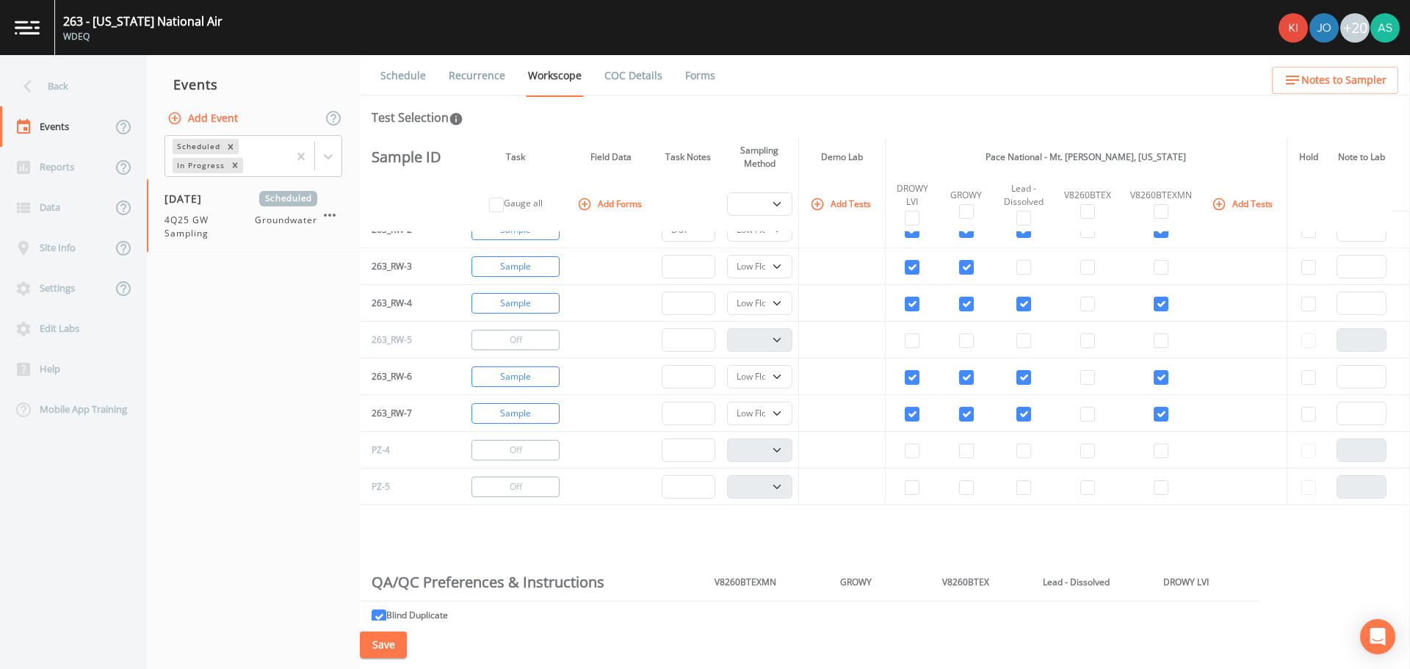
scroll to position [588, 0]
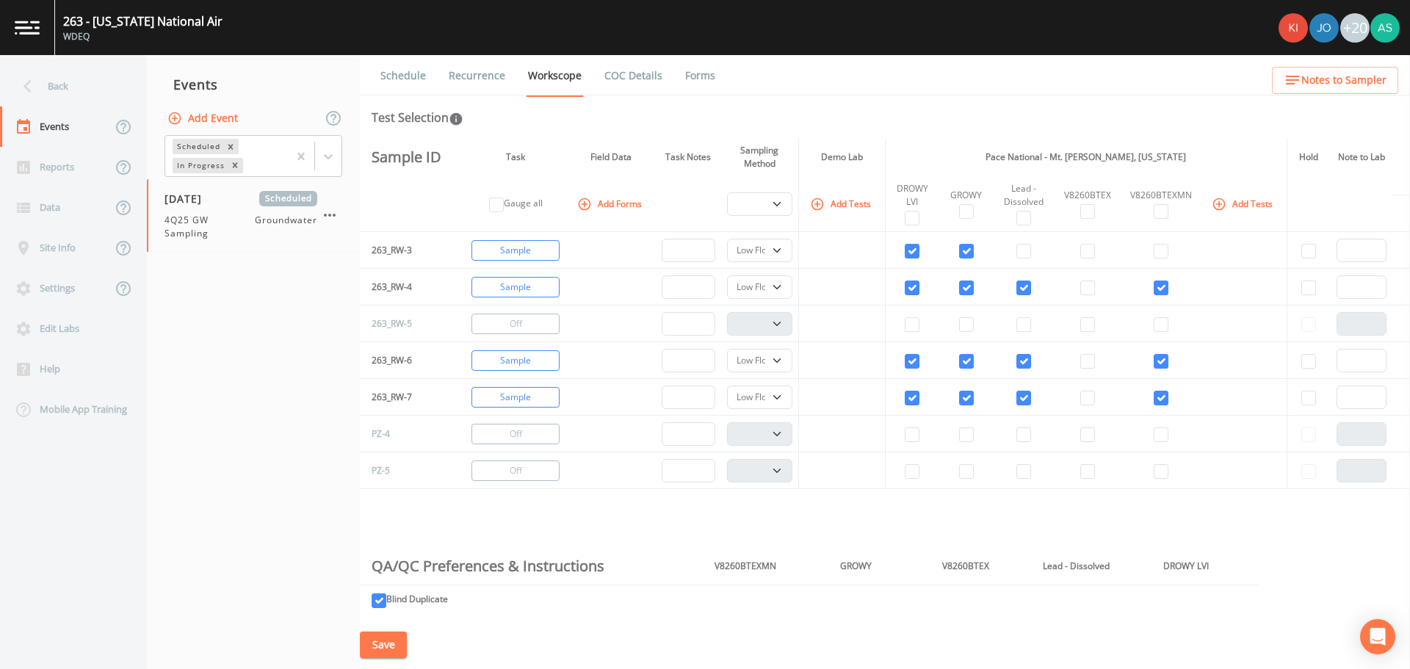
click at [393, 650] on button "Save" at bounding box center [383, 645] width 47 height 27
click at [47, 94] on div "Back" at bounding box center [66, 86] width 132 height 40
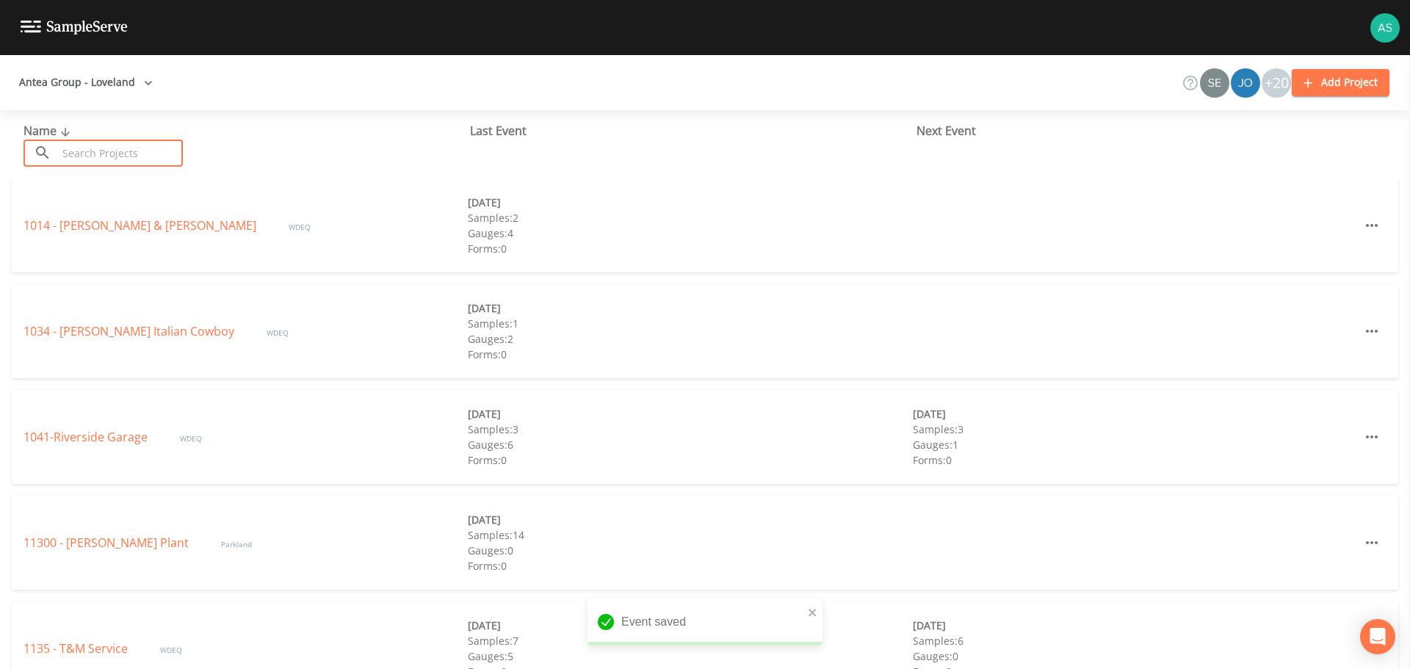
click at [93, 154] on input "text" at bounding box center [120, 153] width 126 height 27
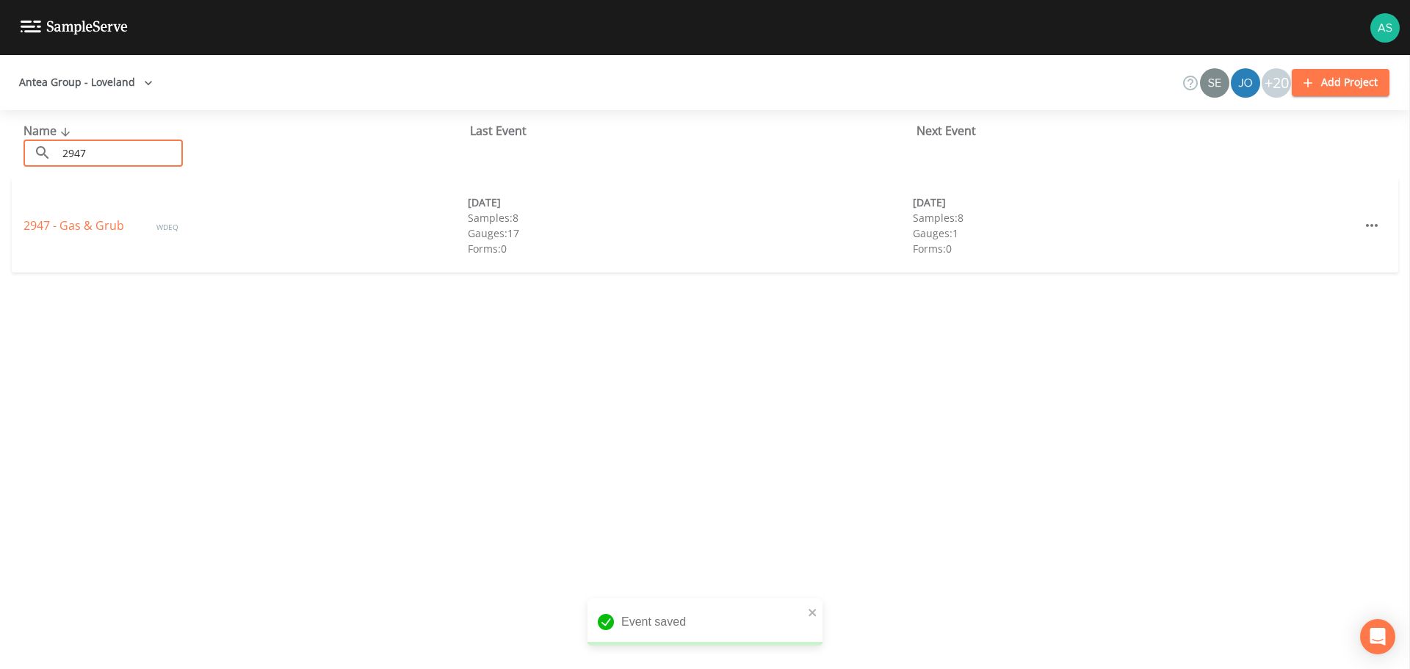
type input "2947"
click at [84, 234] on div "2947 - Gas & Grub WDEQ" at bounding box center [246, 226] width 444 height 18
click at [90, 228] on link "2947 - Gas & Grub" at bounding box center [76, 225] width 104 height 16
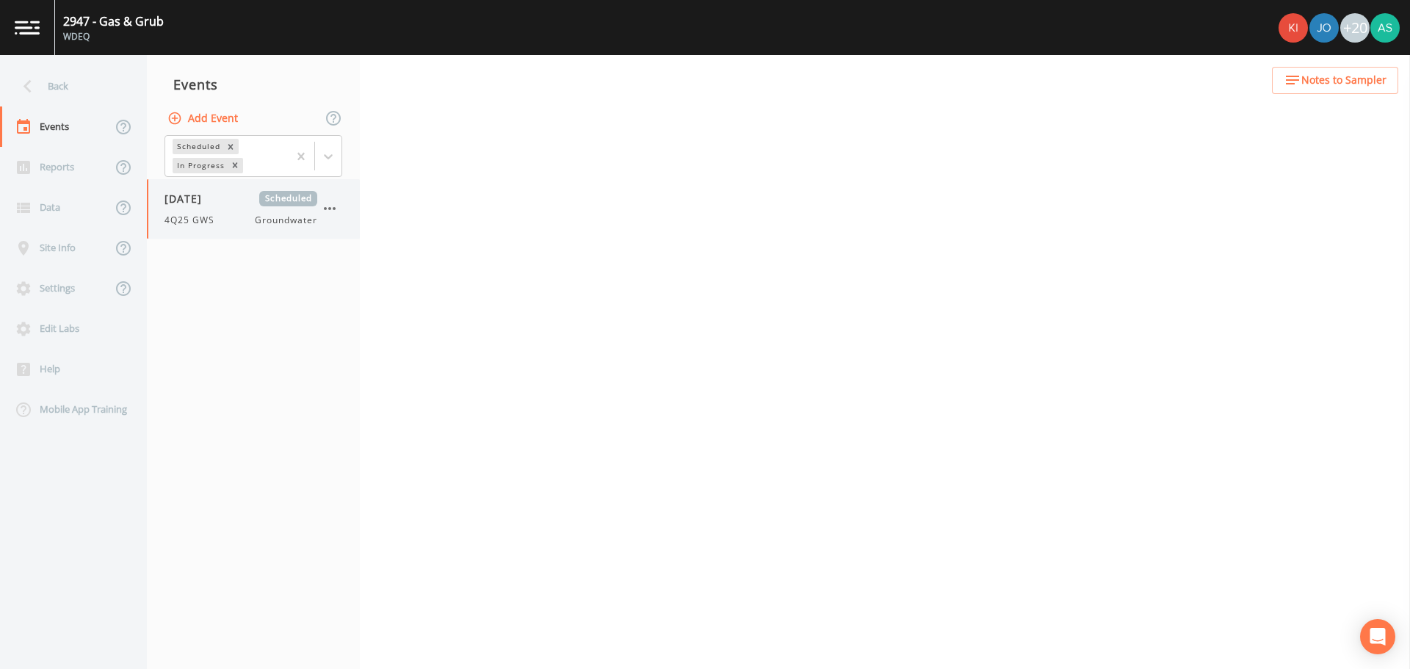
click at [227, 222] on div "4Q25 GWS Groundwater" at bounding box center [241, 220] width 153 height 13
select select "0b1af911-289b-4d7b-9fdf-156f6d27a2cf"
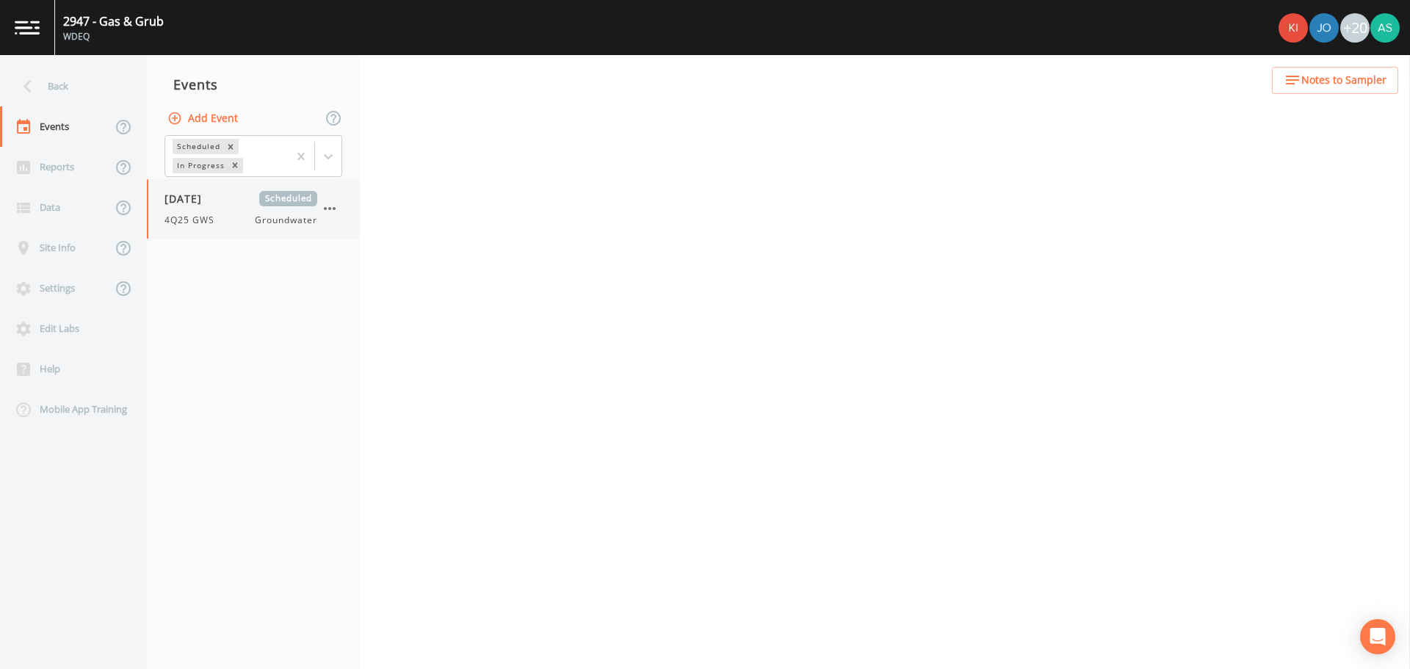
select select "0b1af911-289b-4d7b-9fdf-156f6d27a2cf"
select select "3e70e670-83f2-41e8-a19a-f32ef5991342"
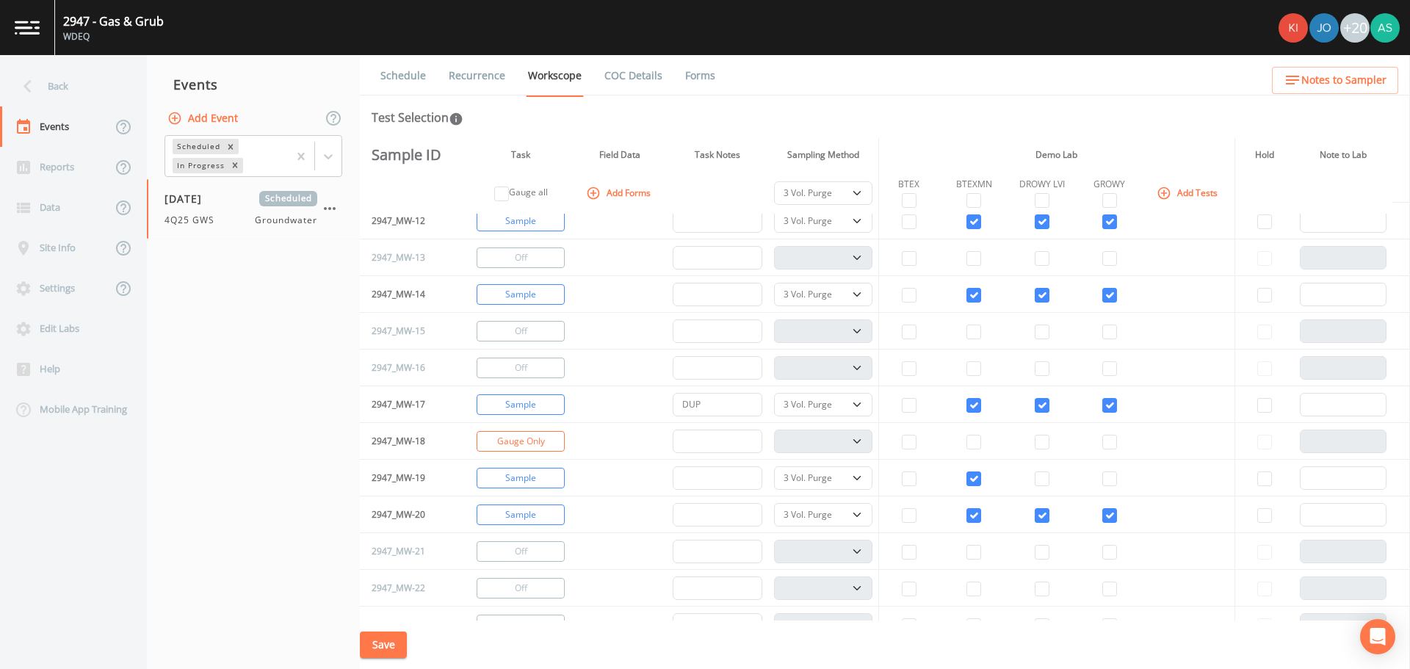
scroll to position [588, 0]
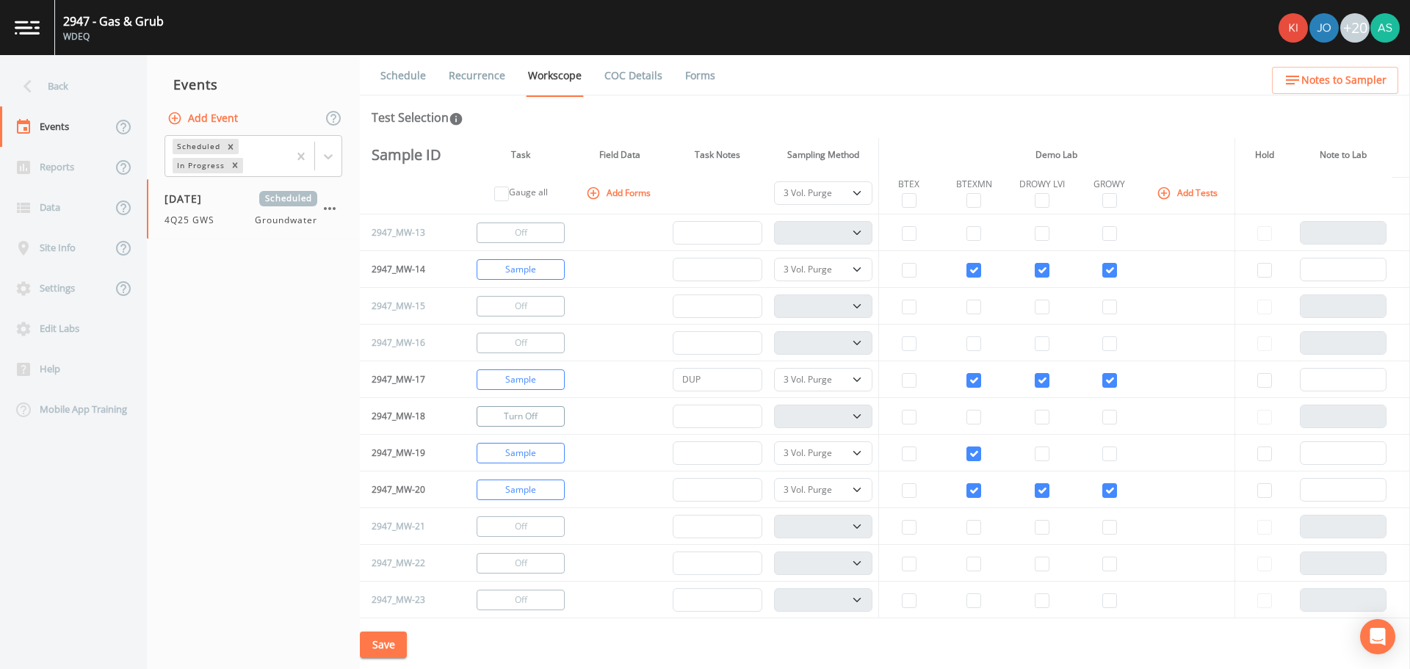
click at [502, 411] on button "Turn Off" at bounding box center [521, 416] width 88 height 21
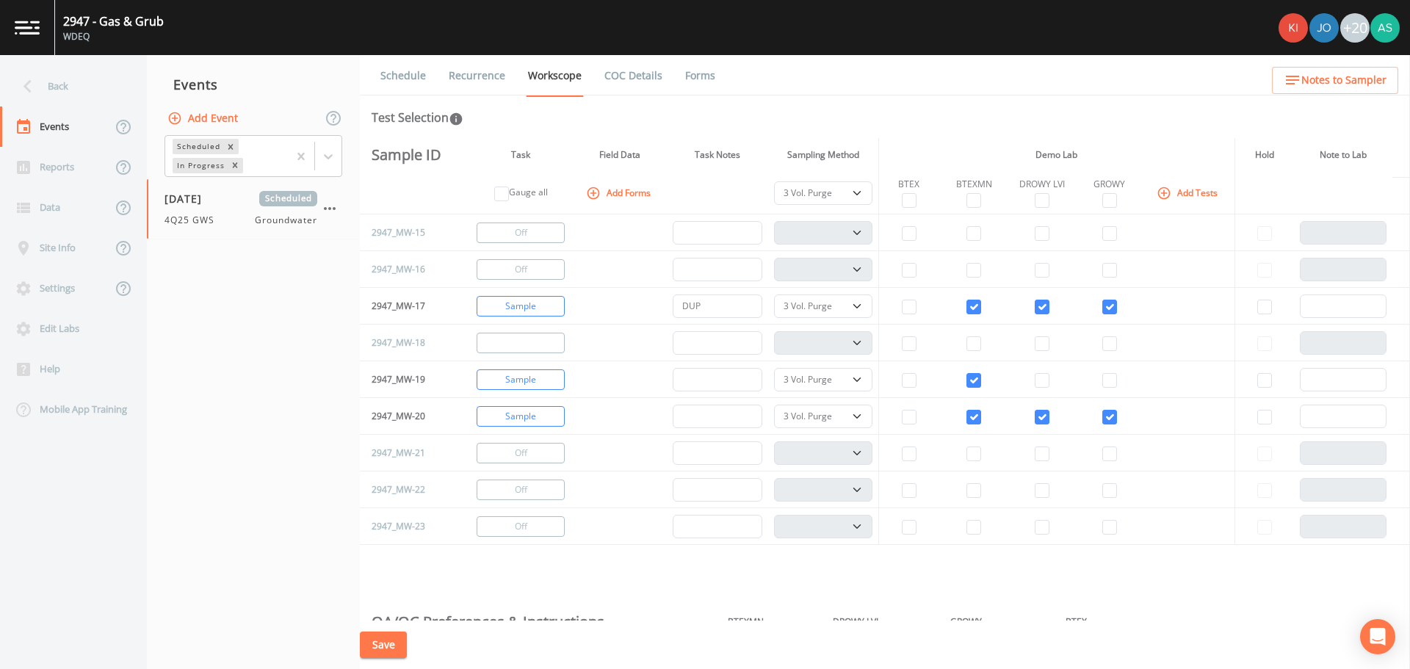
scroll to position [735, 0]
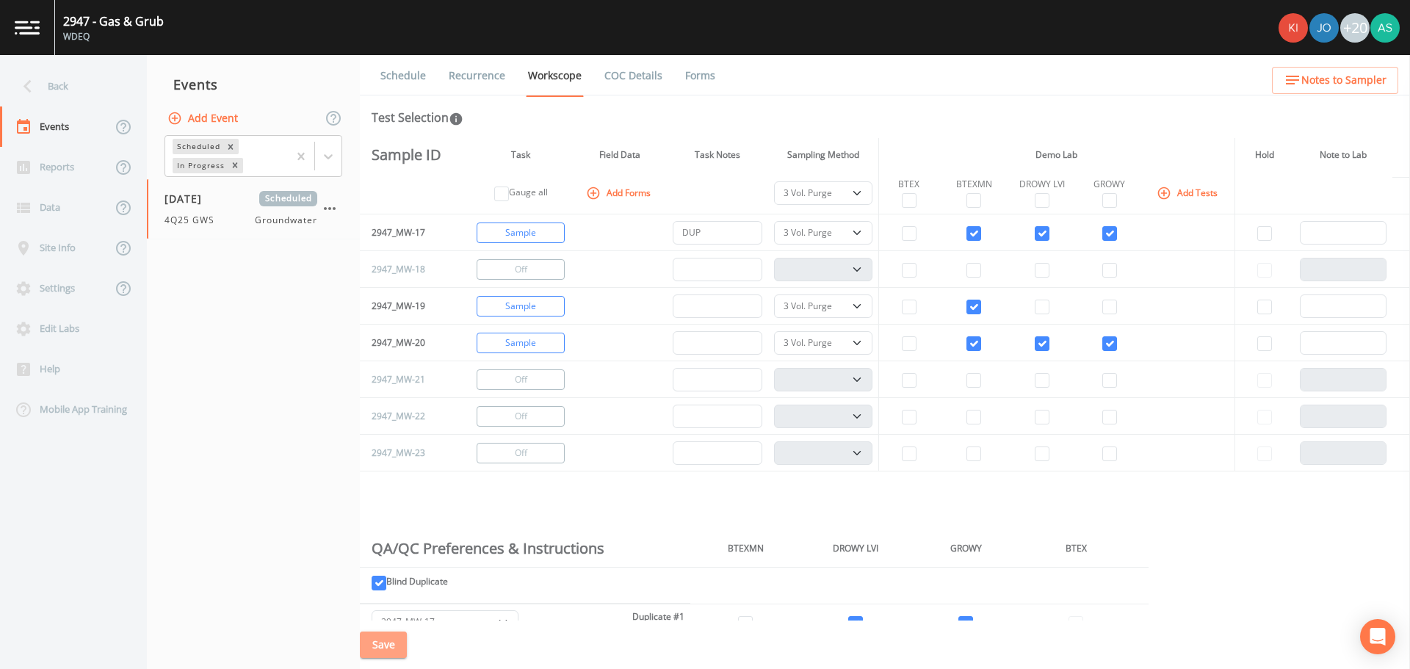
click at [394, 652] on button "Save" at bounding box center [383, 645] width 47 height 27
click at [54, 87] on div "Back" at bounding box center [66, 86] width 132 height 40
